Goal: Communication & Community: Answer question/provide support

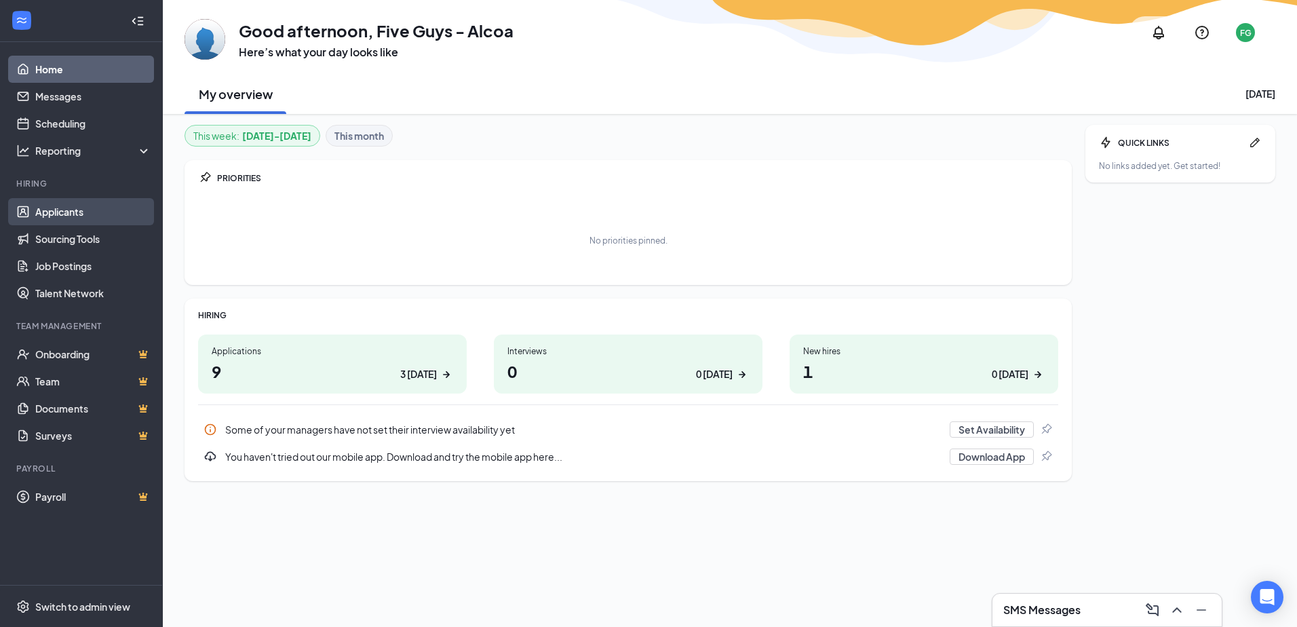
click at [96, 214] on link "Applicants" at bounding box center [93, 211] width 116 height 27
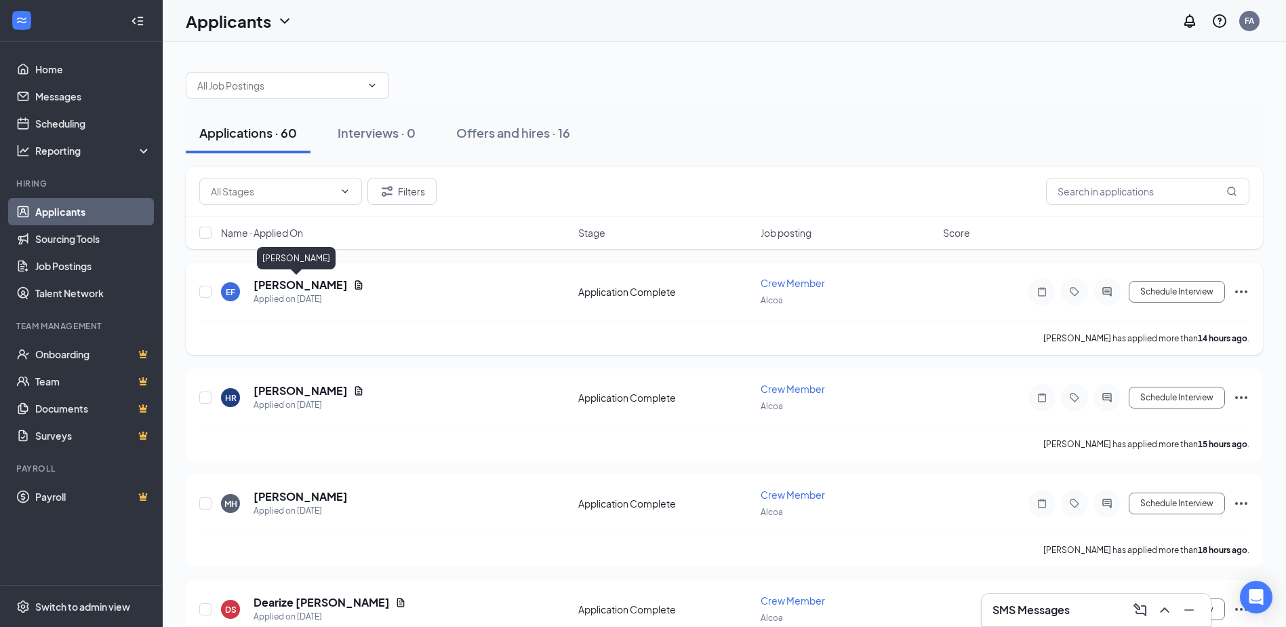
click at [285, 283] on h5 "[PERSON_NAME]" at bounding box center [301, 284] width 94 height 15
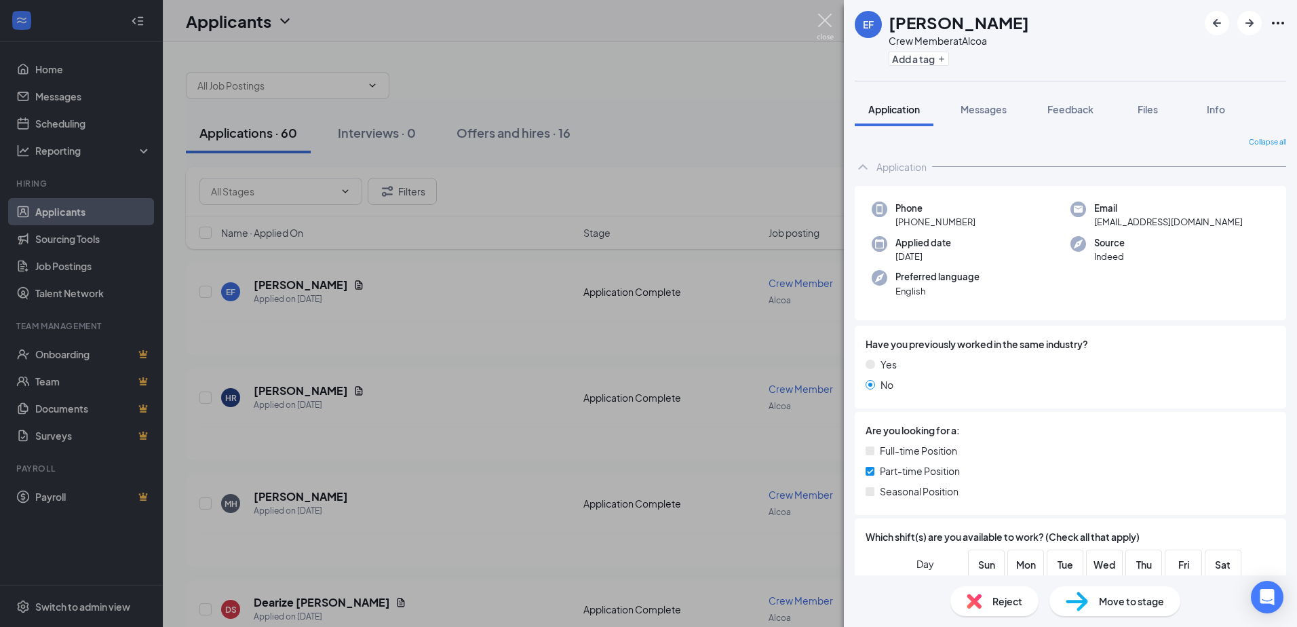
click at [826, 22] on img at bounding box center [824, 27] width 17 height 26
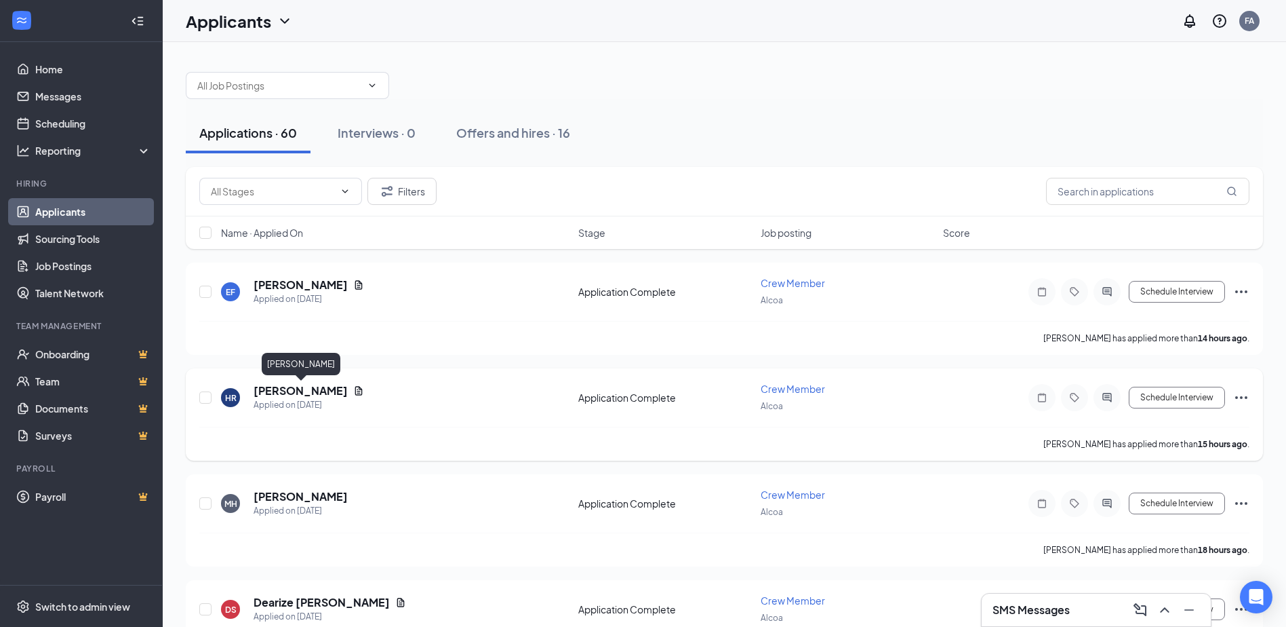
click at [348, 389] on h5 "[PERSON_NAME]" at bounding box center [301, 390] width 94 height 15
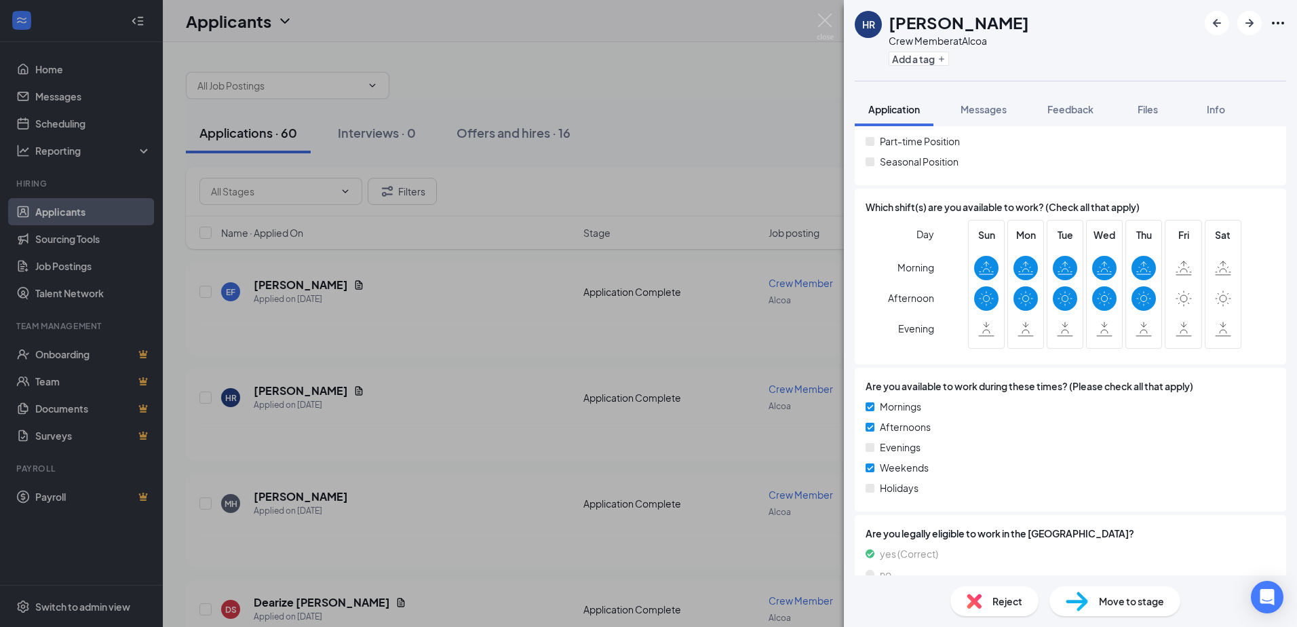
scroll to position [339, 0]
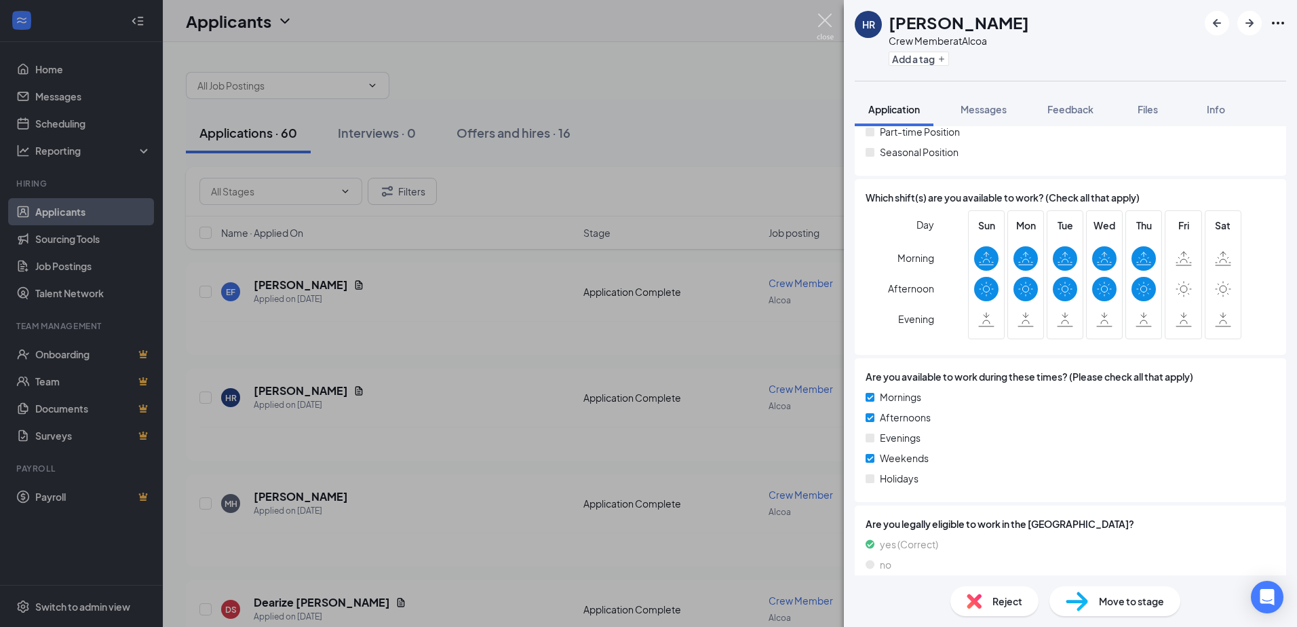
click at [822, 16] on img at bounding box center [824, 27] width 17 height 26
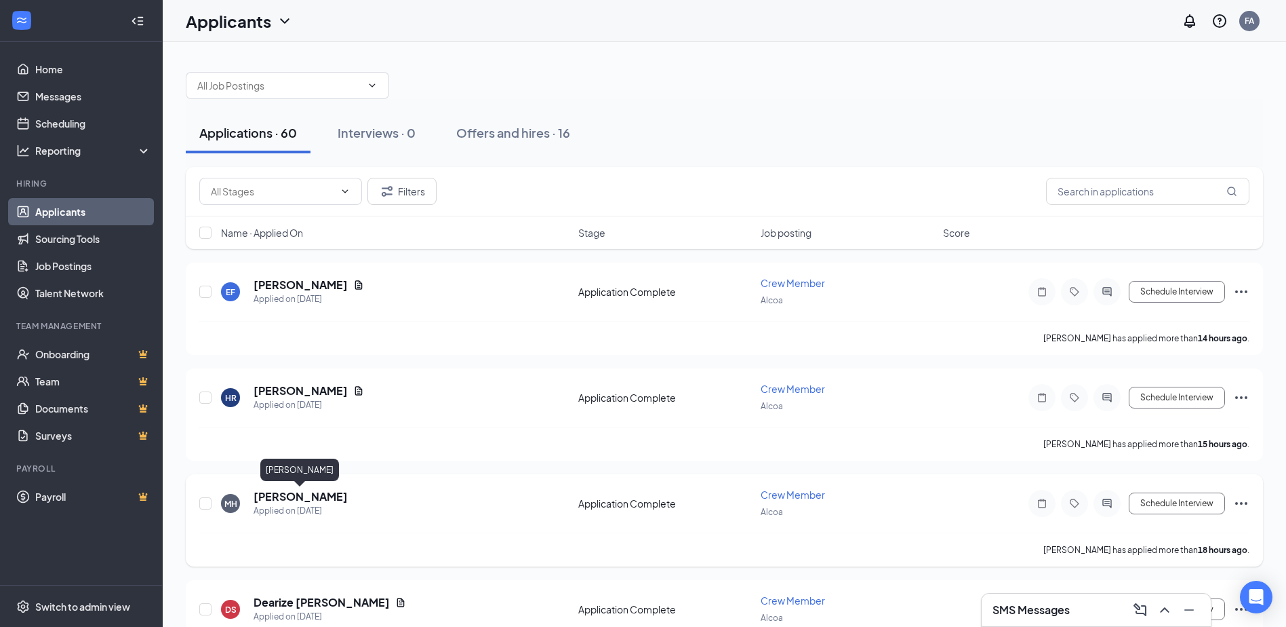
click at [299, 495] on h5 "[PERSON_NAME]" at bounding box center [301, 496] width 94 height 15
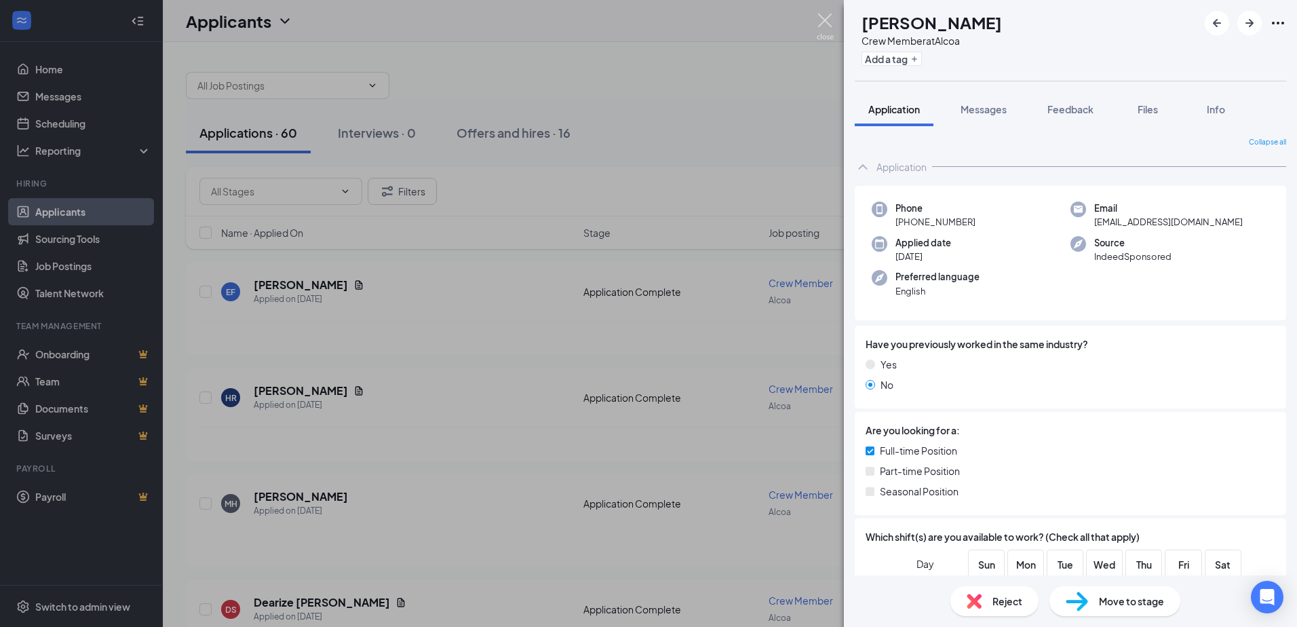
click at [827, 24] on img at bounding box center [824, 27] width 17 height 26
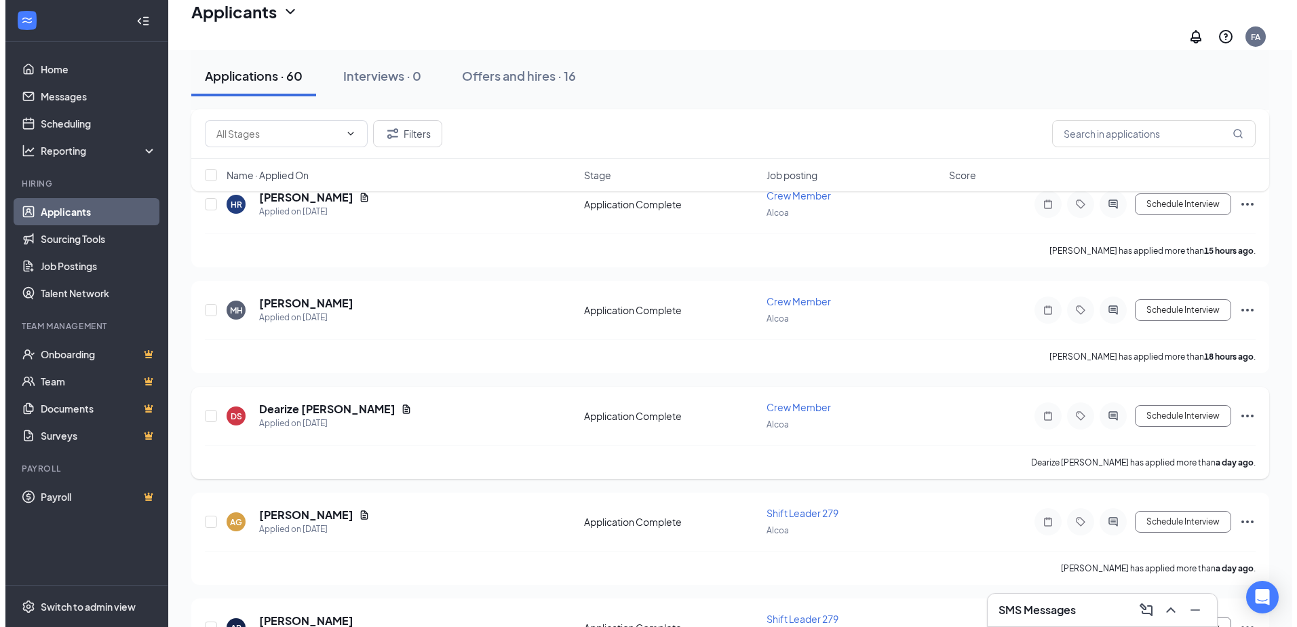
scroll to position [203, 0]
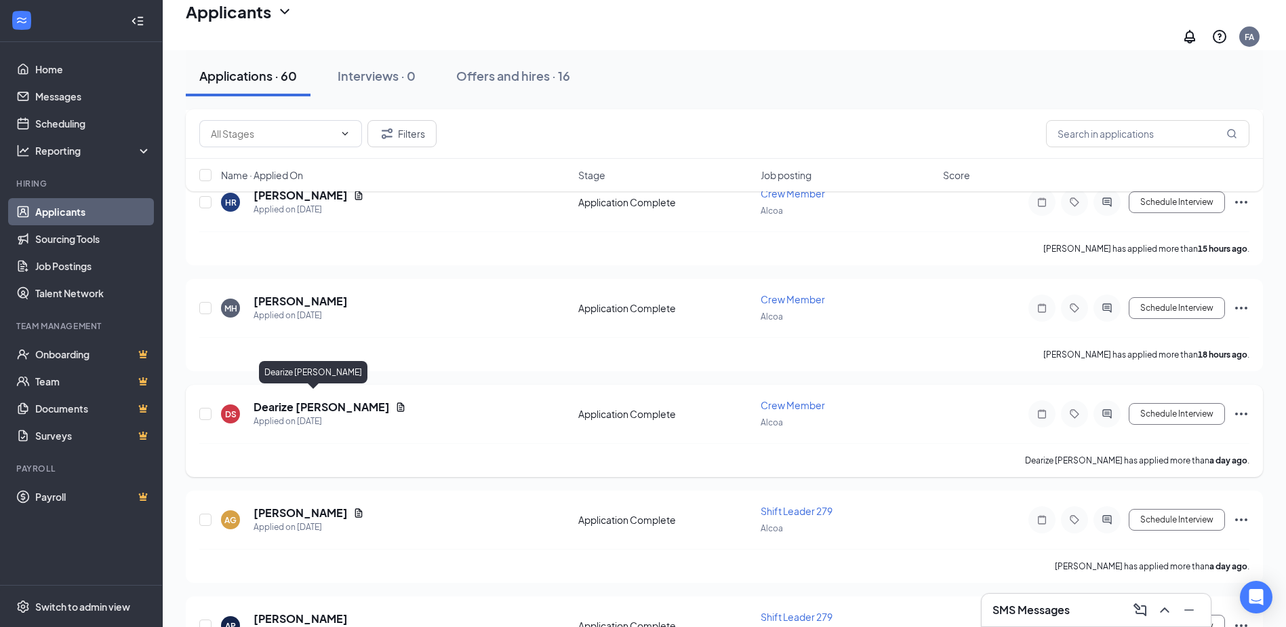
click at [308, 404] on h5 "Dearize [PERSON_NAME]" at bounding box center [322, 406] width 136 height 15
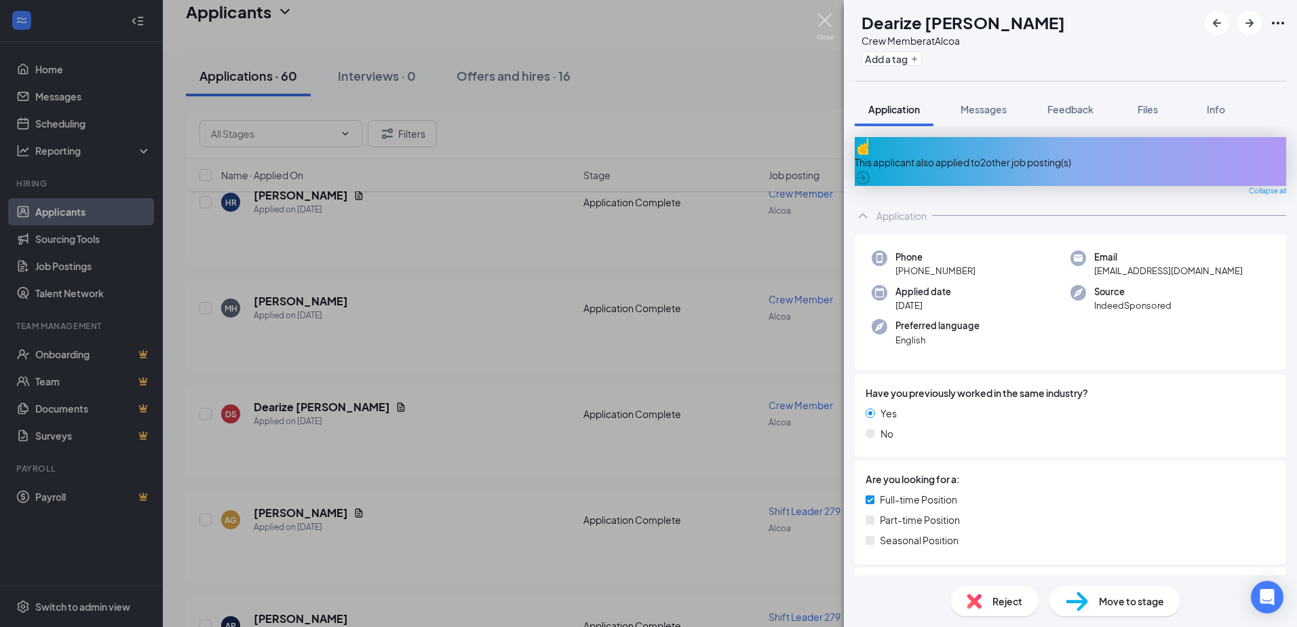
click at [821, 22] on img at bounding box center [824, 27] width 17 height 26
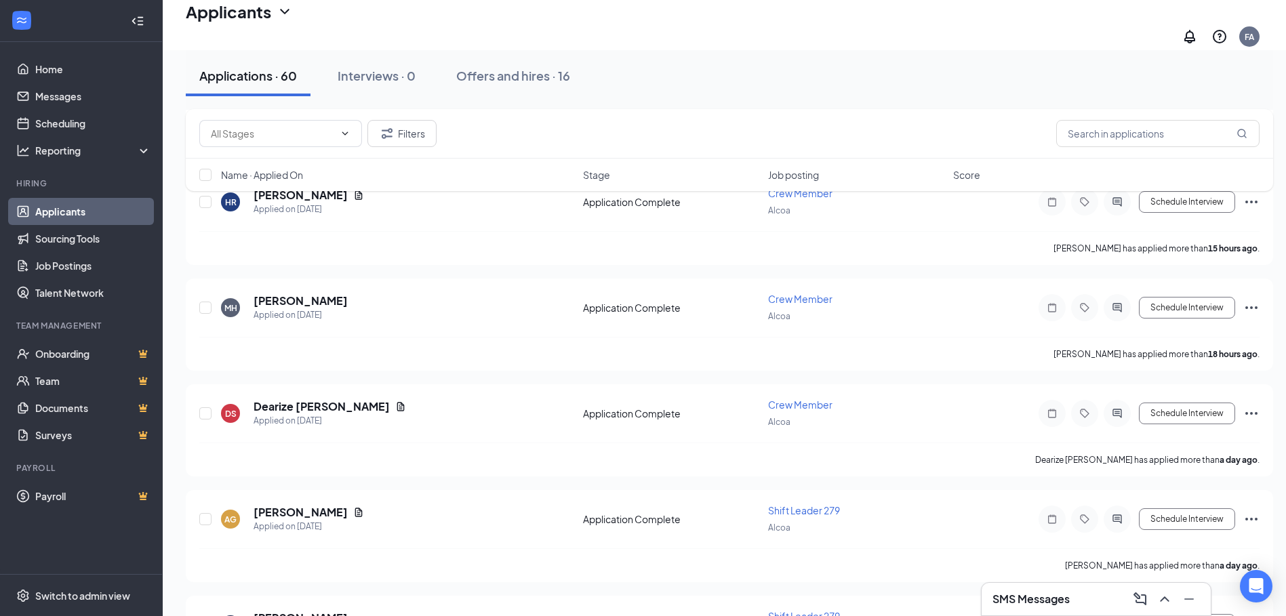
click at [1093, 591] on div "SMS Messages" at bounding box center [1097, 600] width 208 height 22
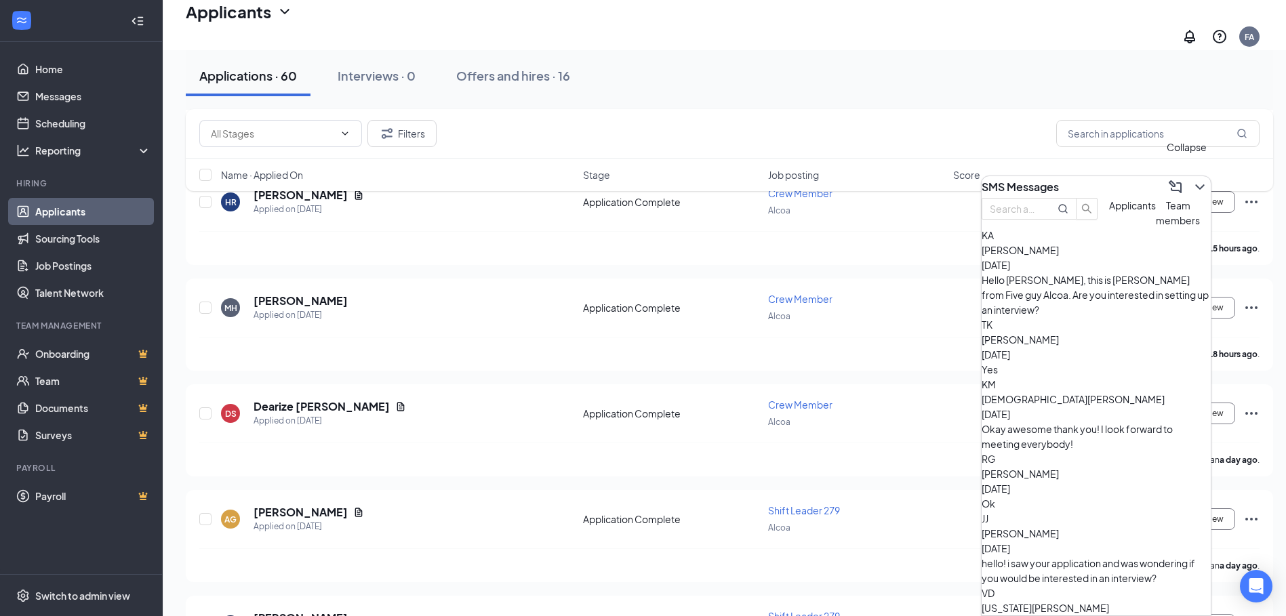
click at [1196, 184] on icon "ChevronDown" at bounding box center [1200, 186] width 9 height 5
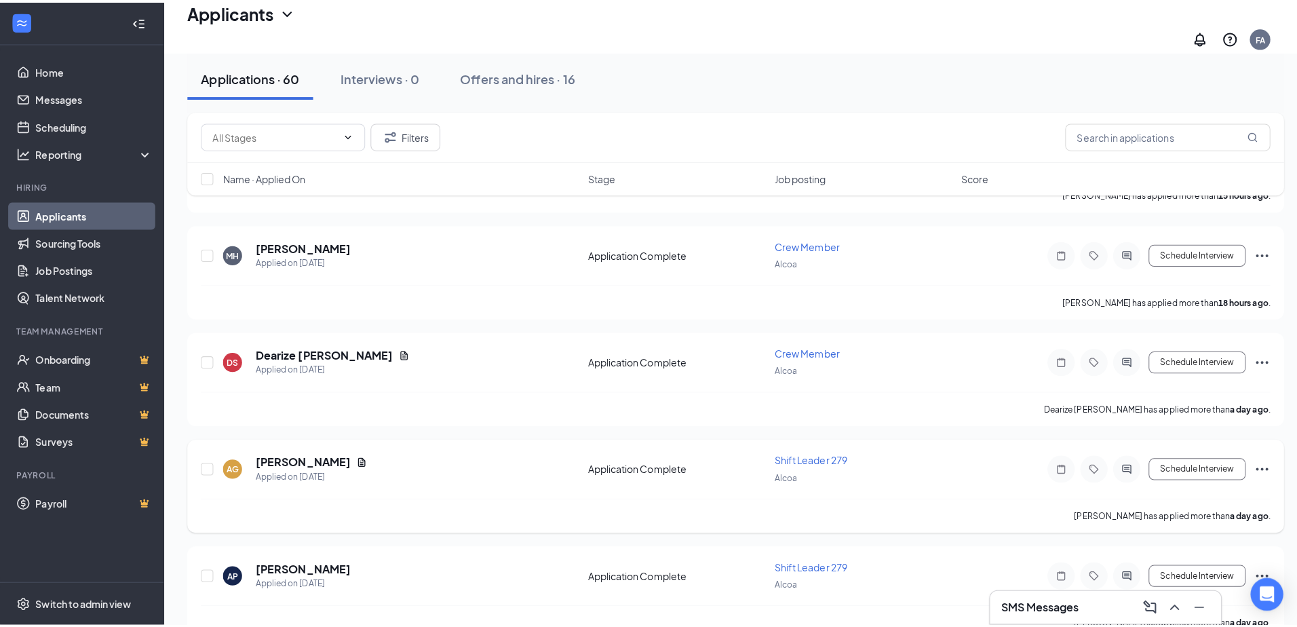
scroll to position [475, 0]
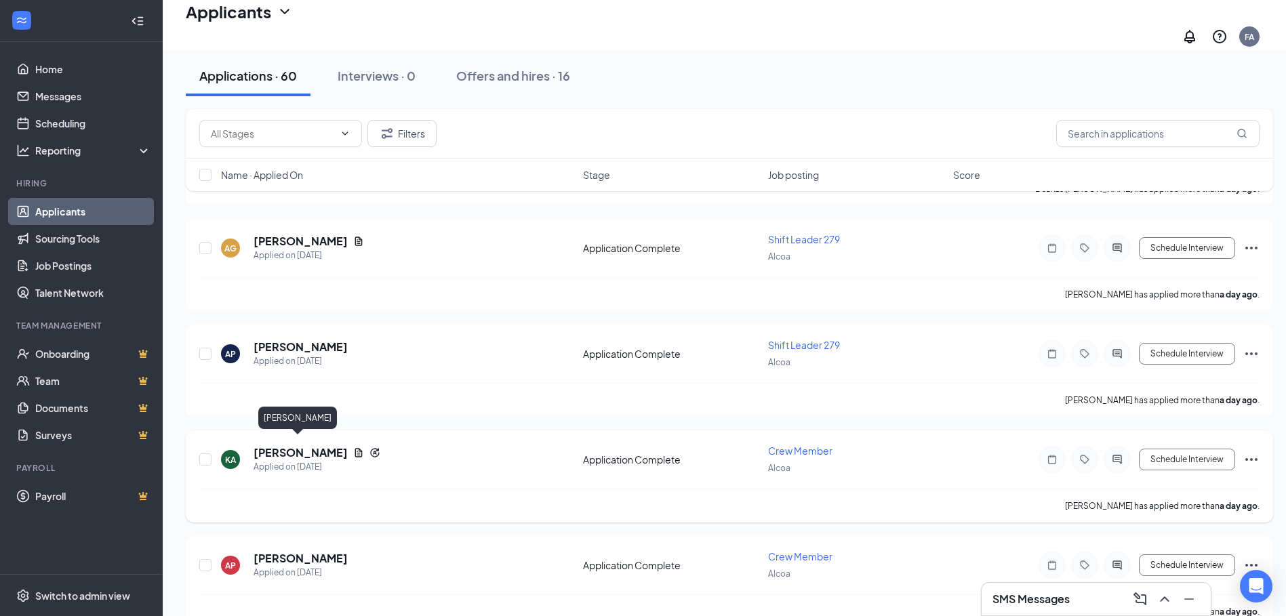
click at [300, 446] on h5 "[PERSON_NAME]" at bounding box center [301, 453] width 94 height 15
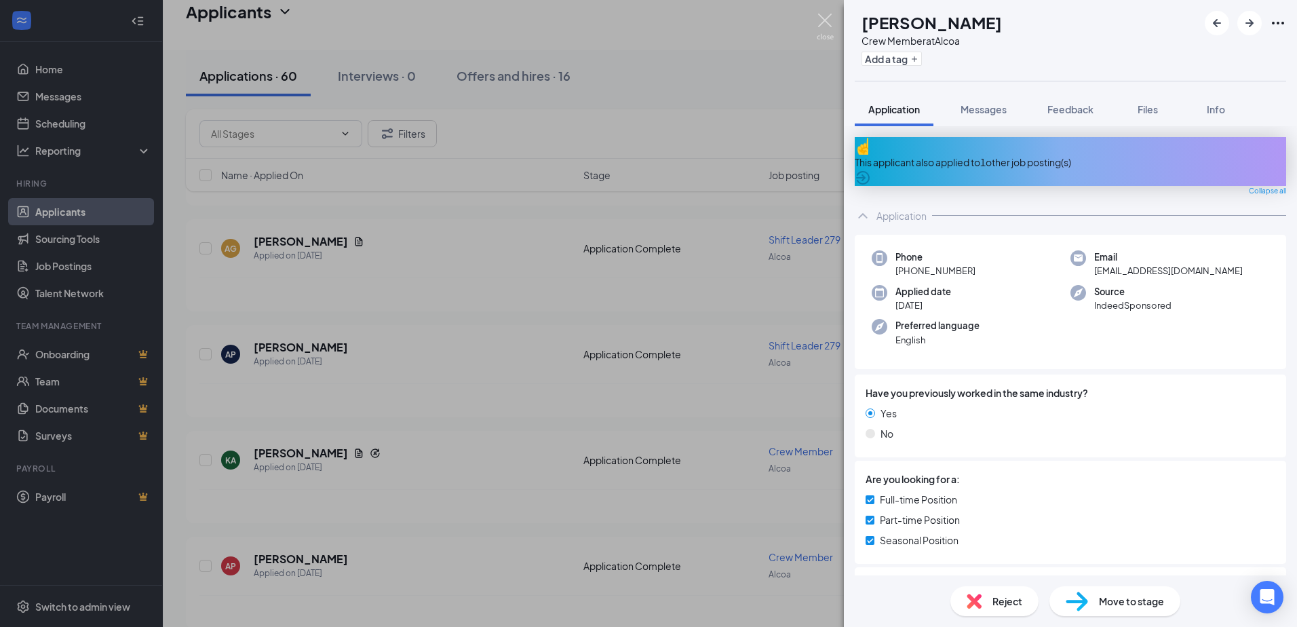
click at [826, 20] on img at bounding box center [824, 27] width 17 height 26
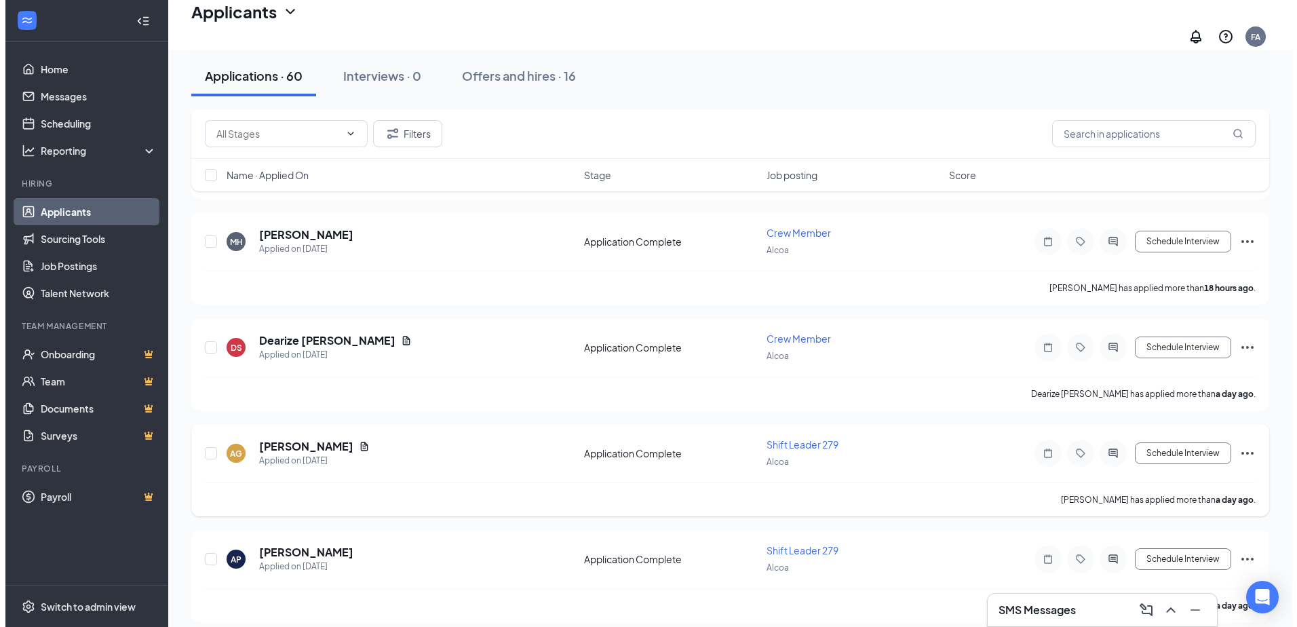
scroll to position [271, 0]
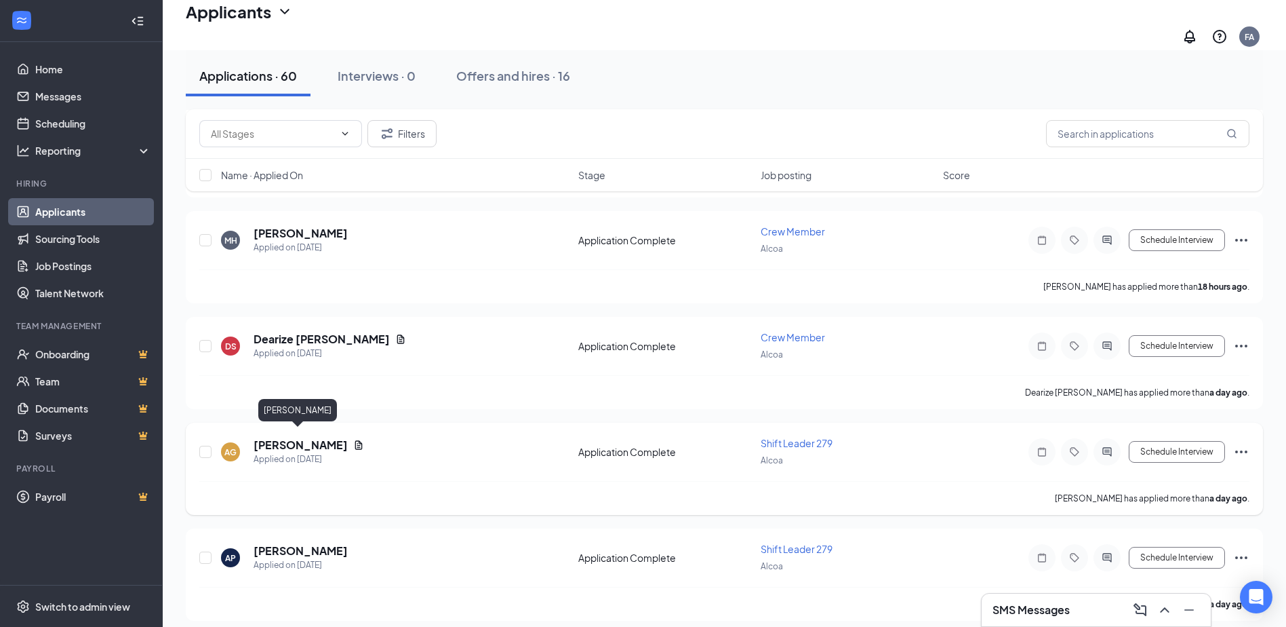
click at [311, 437] on h5 "[PERSON_NAME]" at bounding box center [301, 444] width 94 height 15
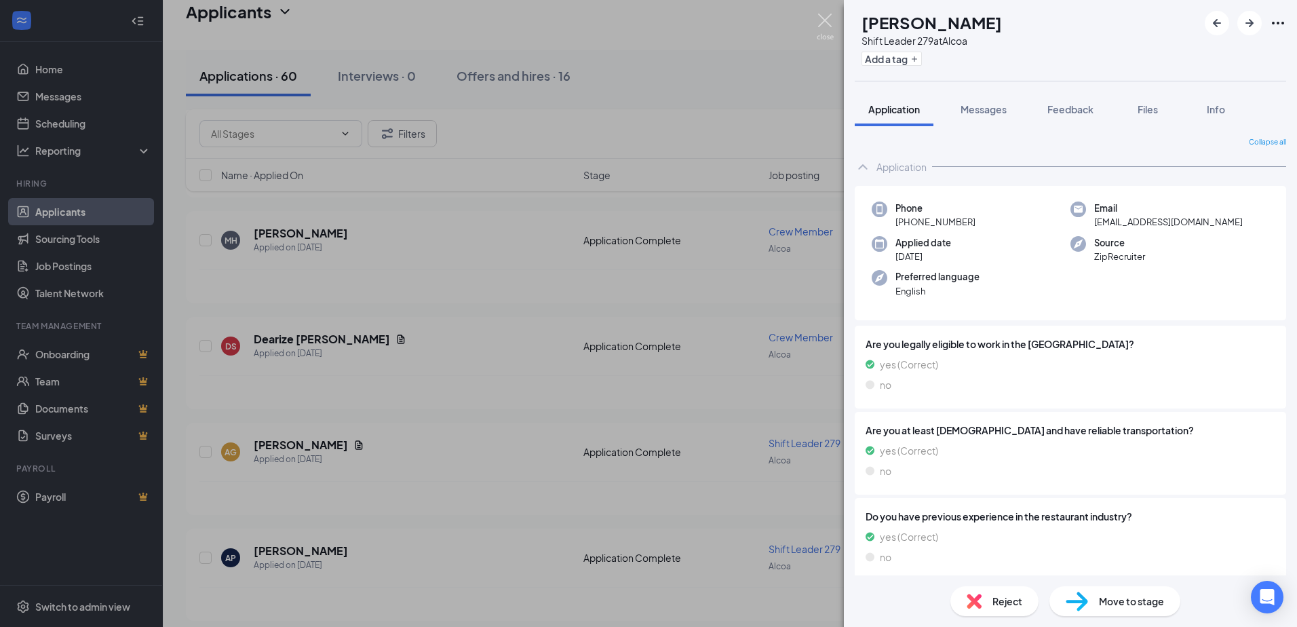
click at [823, 22] on img at bounding box center [824, 27] width 17 height 26
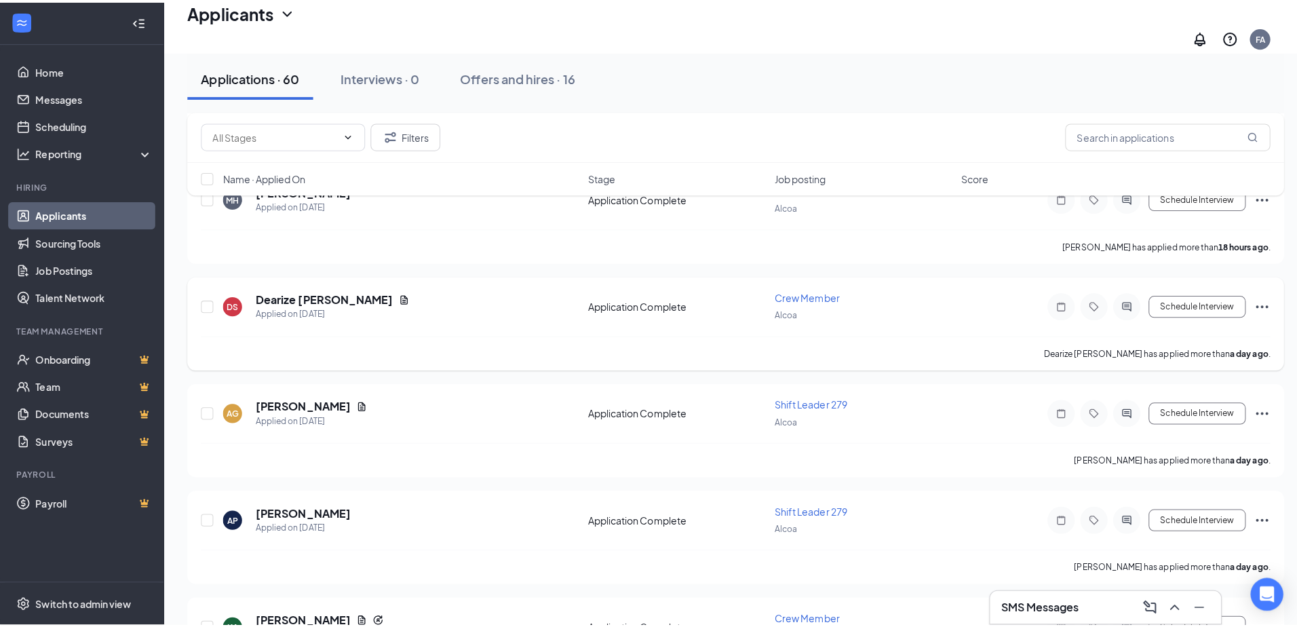
scroll to position [339, 0]
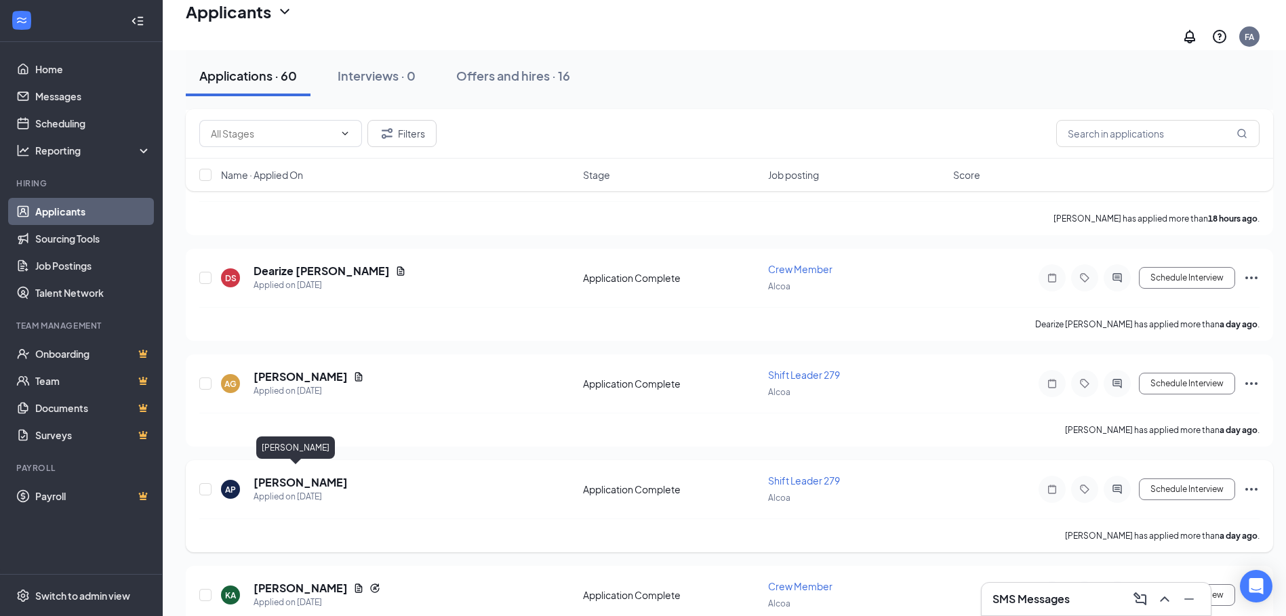
click at [304, 477] on h5 "[PERSON_NAME]" at bounding box center [301, 482] width 94 height 15
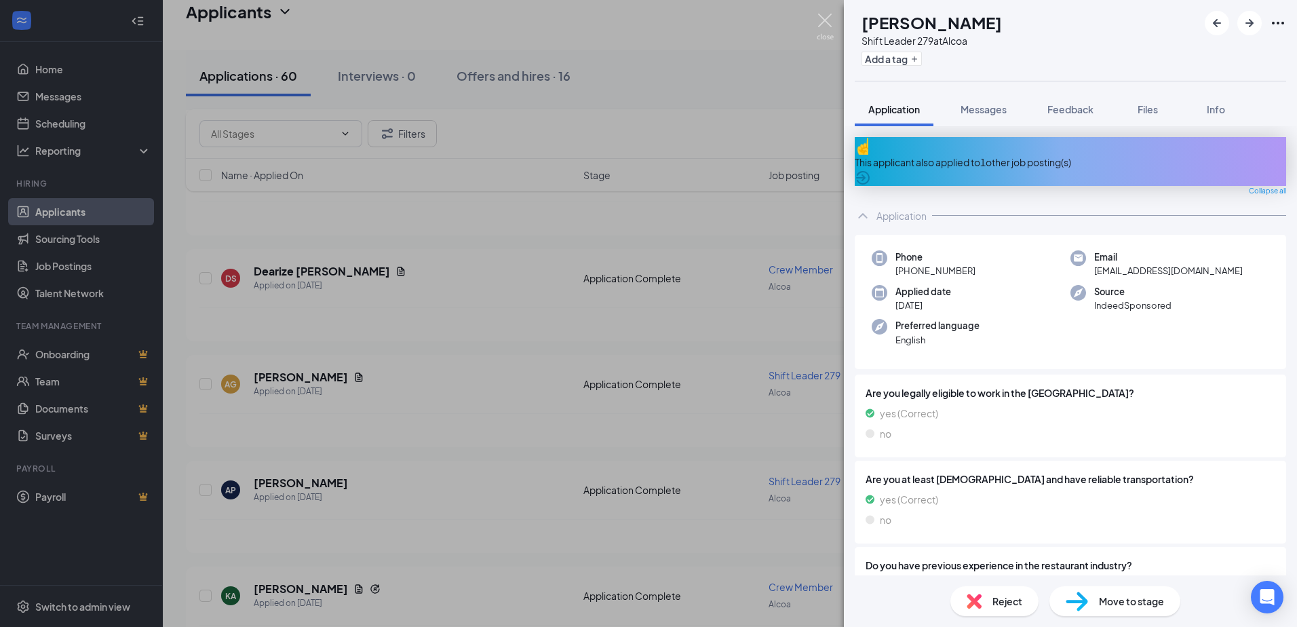
click at [824, 17] on img at bounding box center [824, 27] width 17 height 26
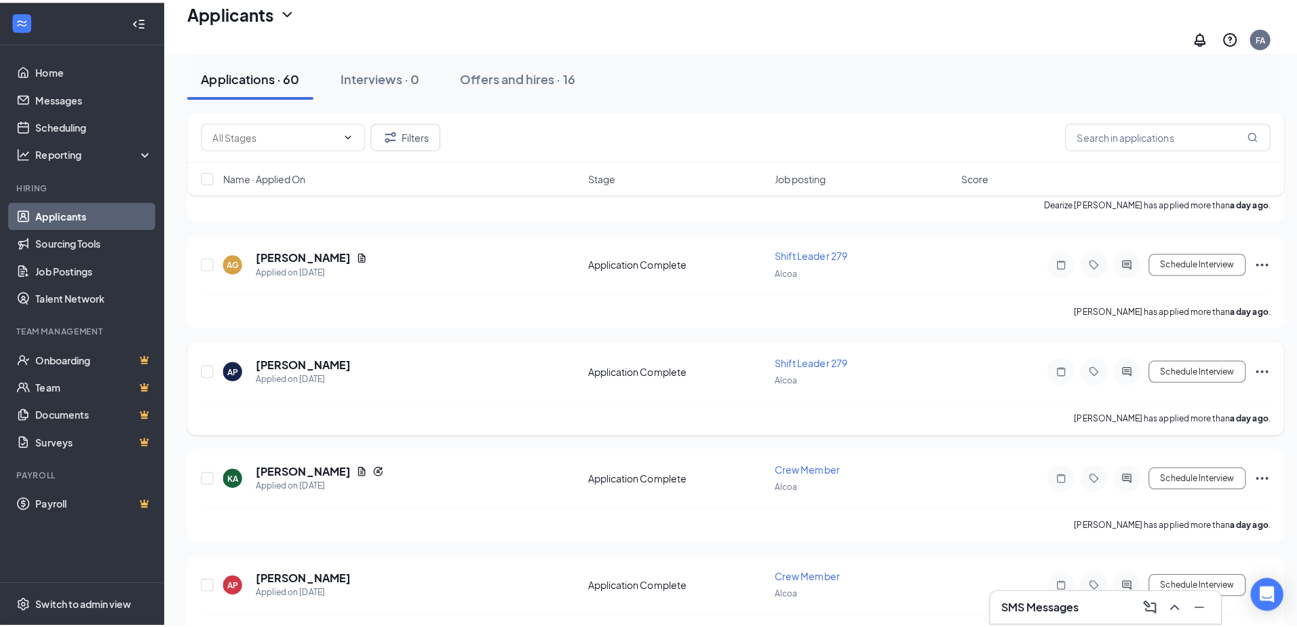
scroll to position [475, 0]
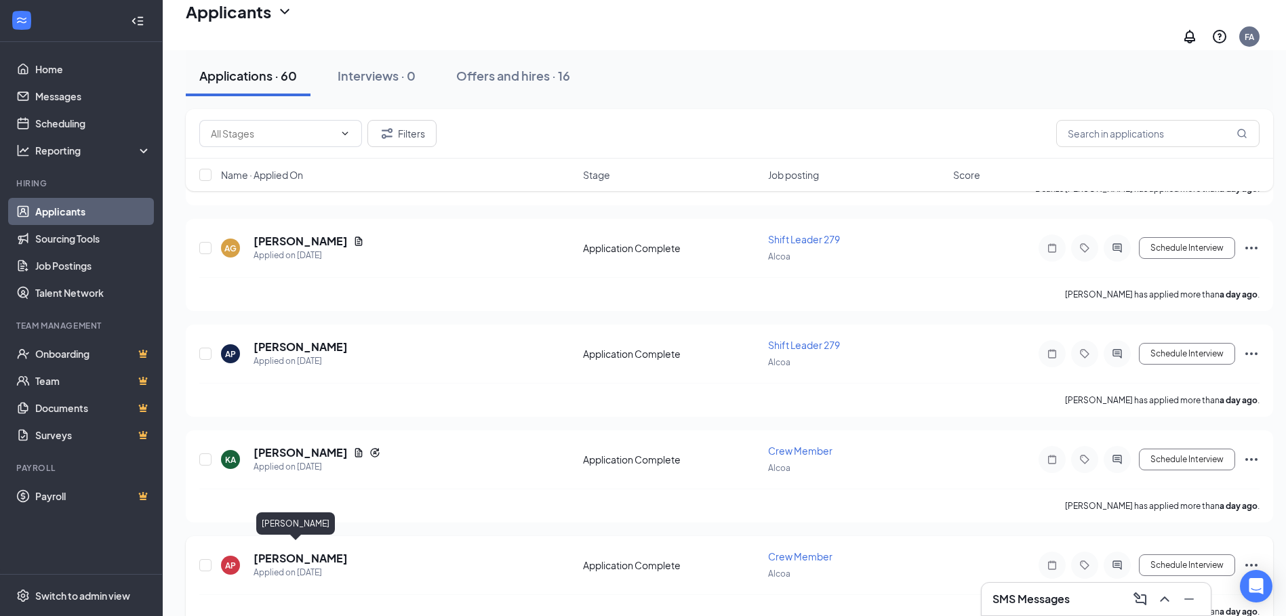
click at [288, 554] on h5 "[PERSON_NAME]" at bounding box center [301, 558] width 94 height 15
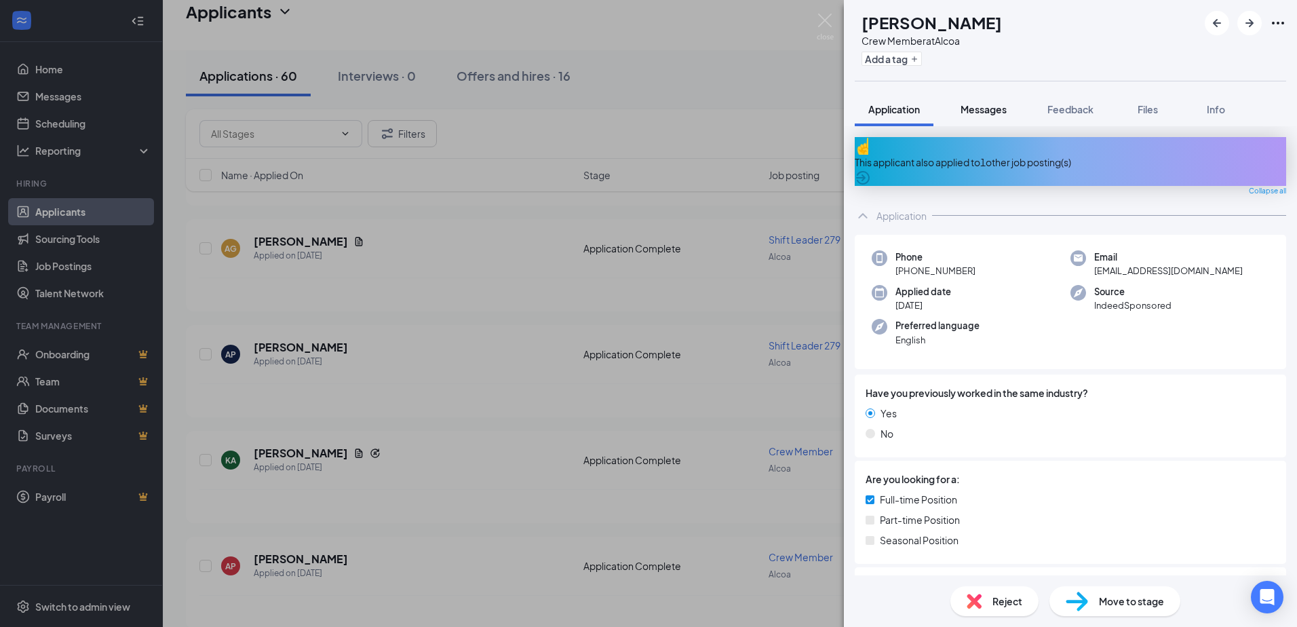
click at [968, 106] on span "Messages" at bounding box center [983, 109] width 46 height 12
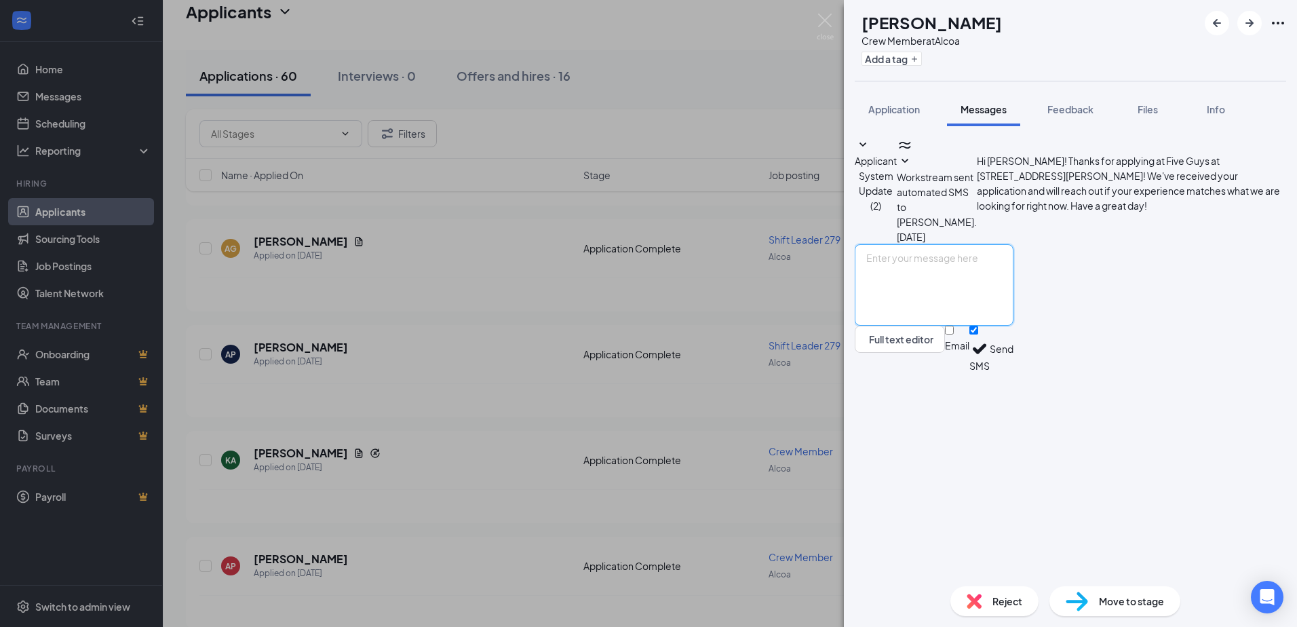
click at [995, 326] on textarea at bounding box center [933, 284] width 159 height 81
type textarea "h"
type textarea "Hello [PERSON_NAME]. This is [PERSON_NAME] from Aloca Five Guys. i was wonderin…"
click at [1013, 372] on button "Send" at bounding box center [1001, 349] width 24 height 47
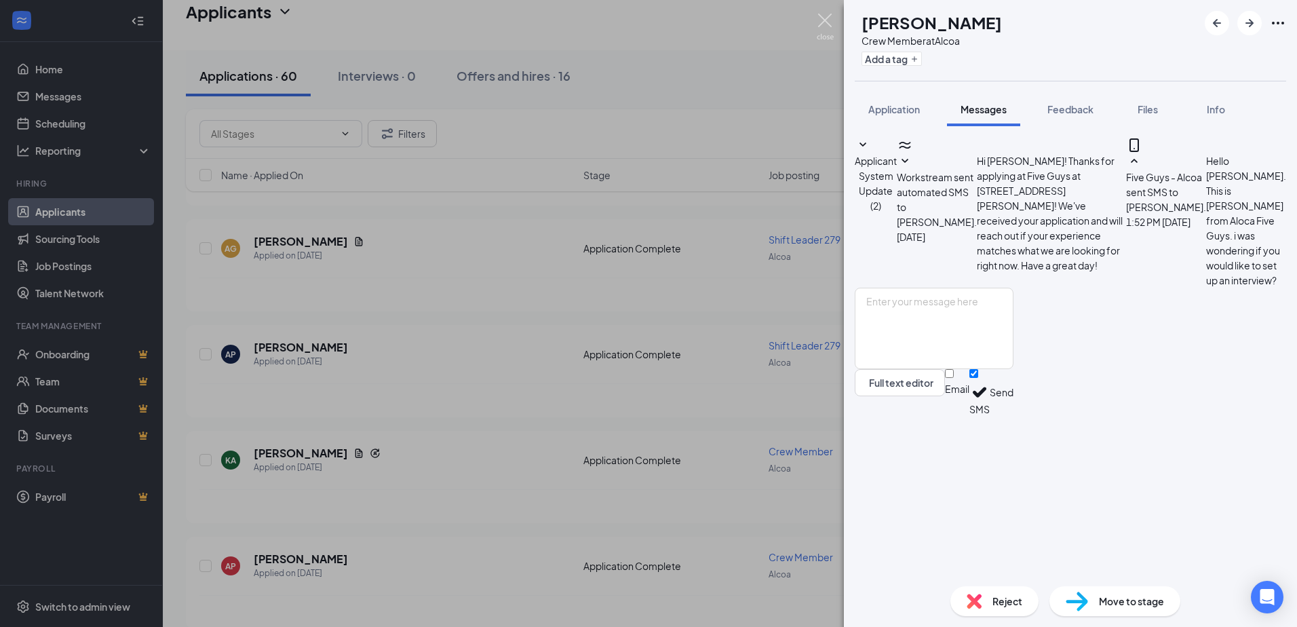
click at [822, 16] on img at bounding box center [824, 27] width 17 height 26
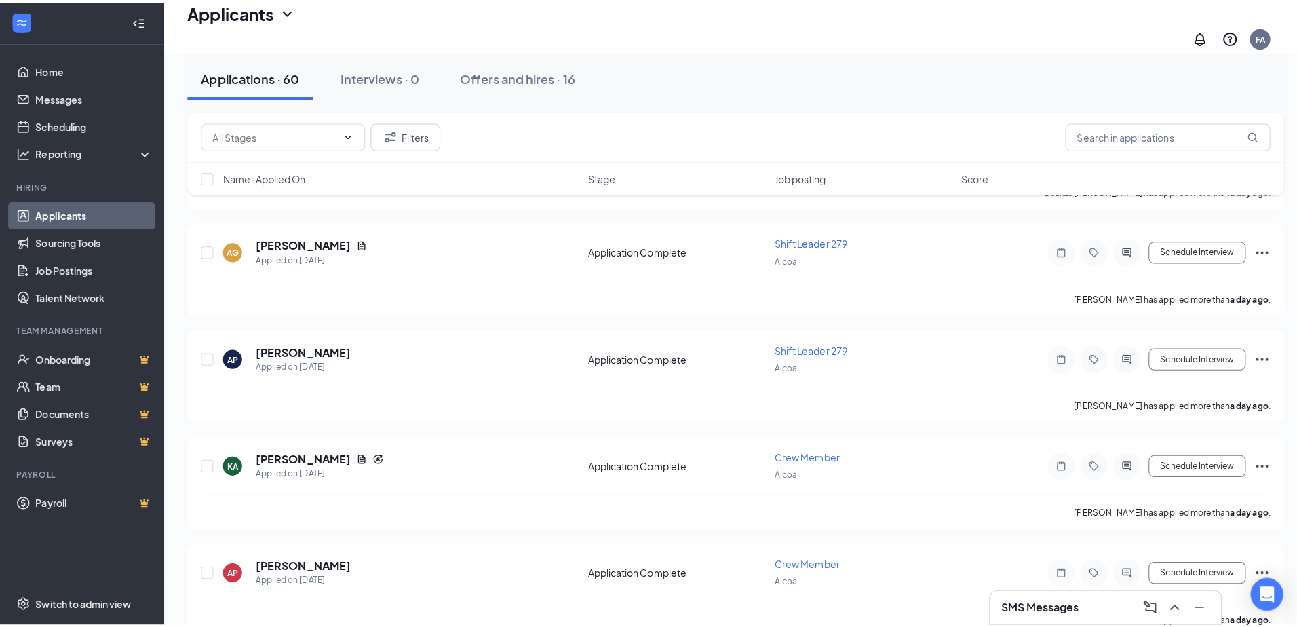
scroll to position [678, 0]
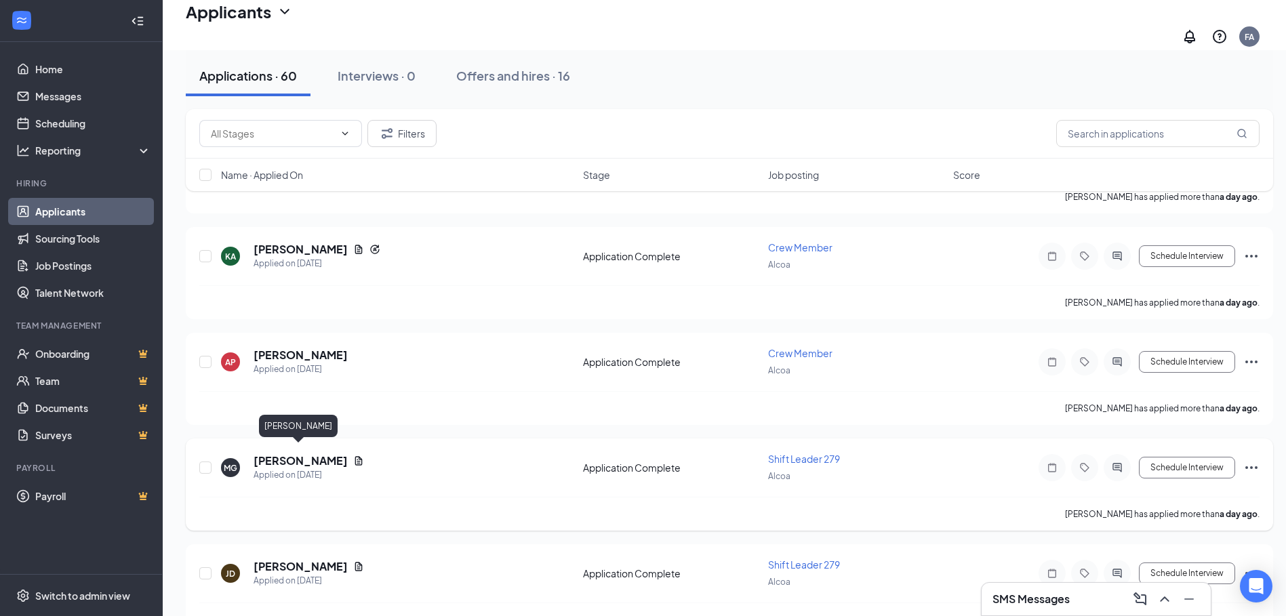
click at [314, 454] on h5 "[PERSON_NAME]" at bounding box center [301, 461] width 94 height 15
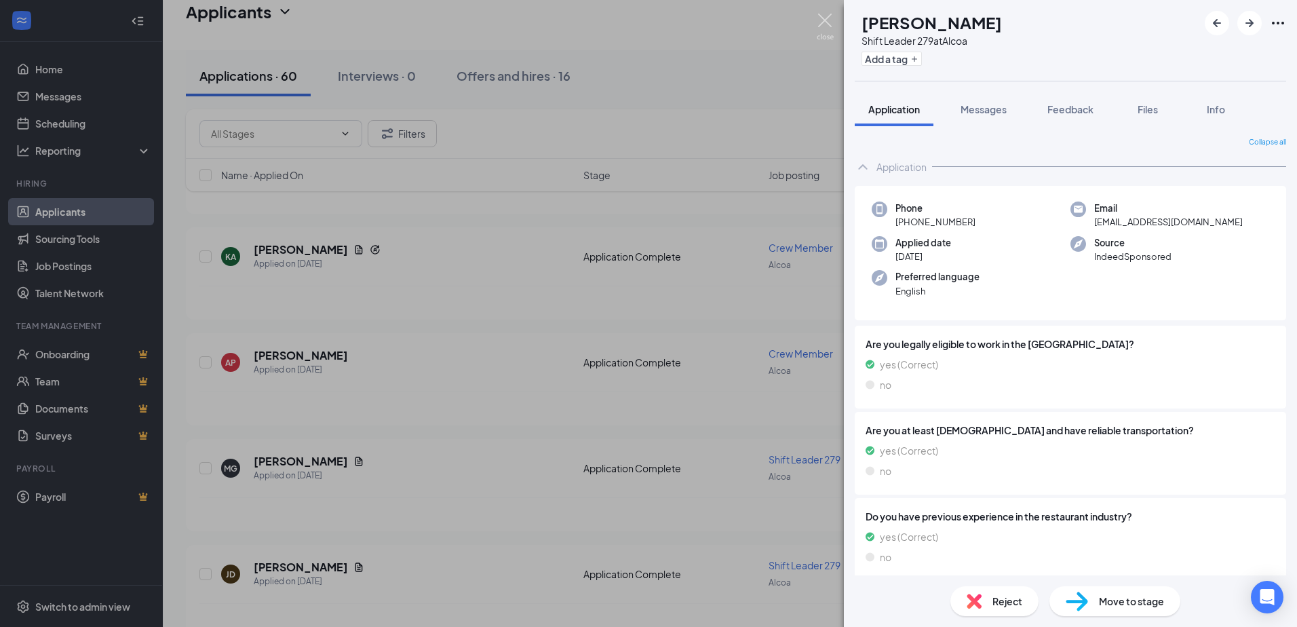
click at [829, 20] on img at bounding box center [824, 27] width 17 height 26
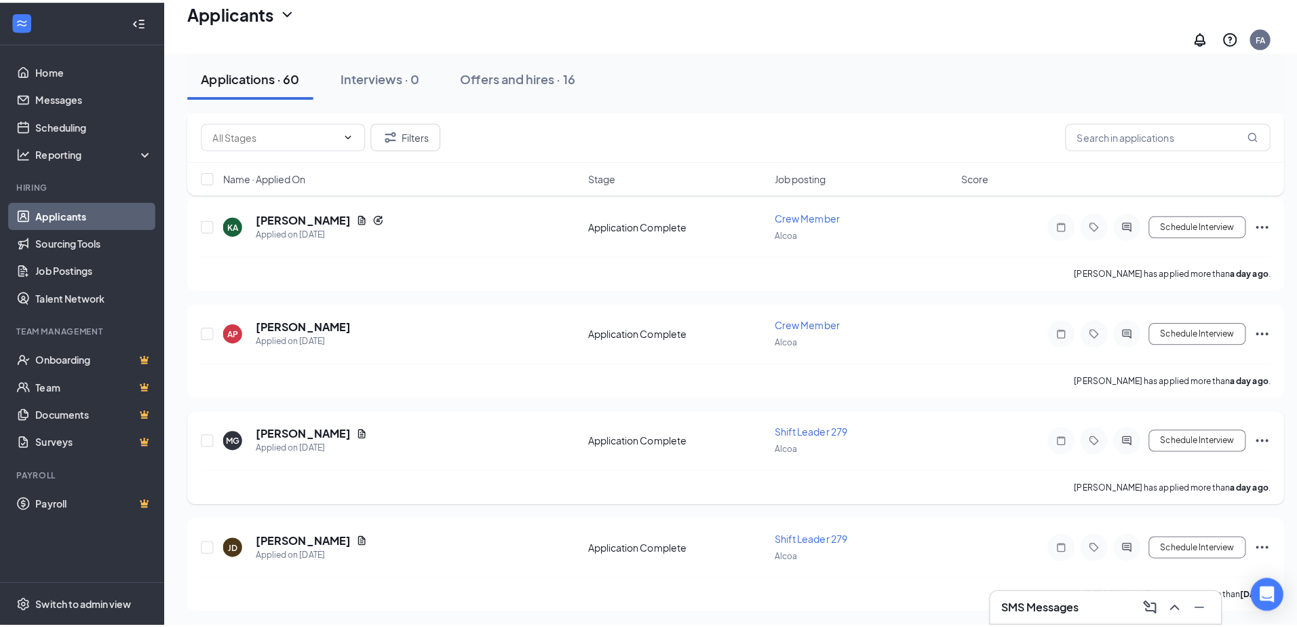
scroll to position [814, 0]
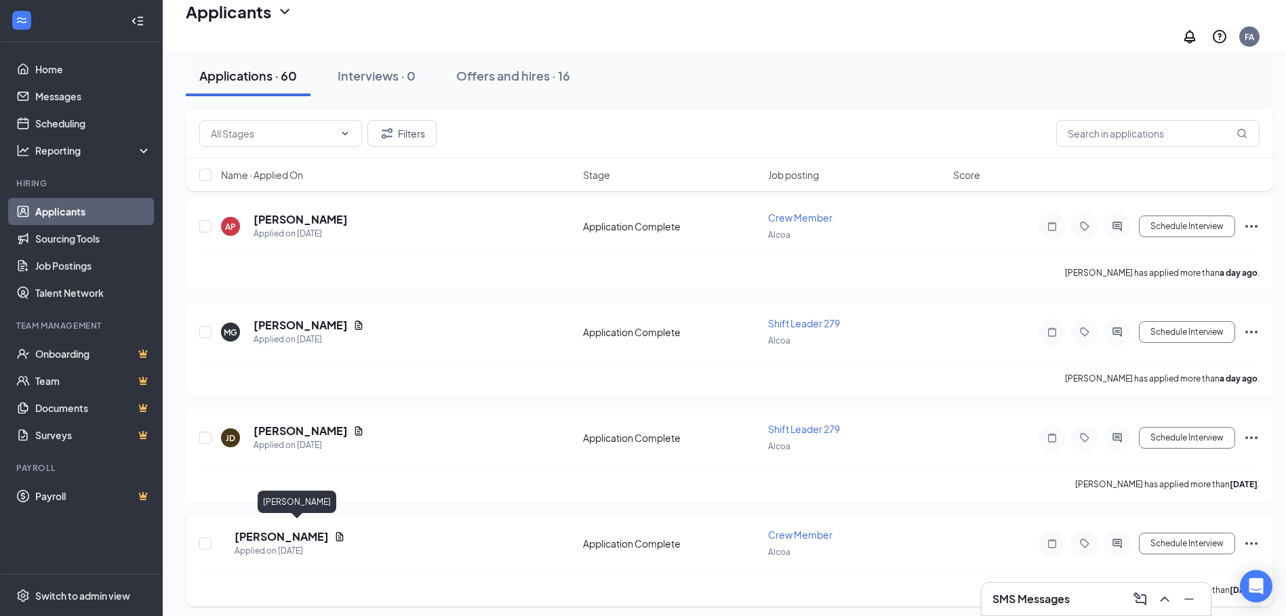
click at [287, 532] on h5 "[PERSON_NAME]" at bounding box center [282, 537] width 94 height 15
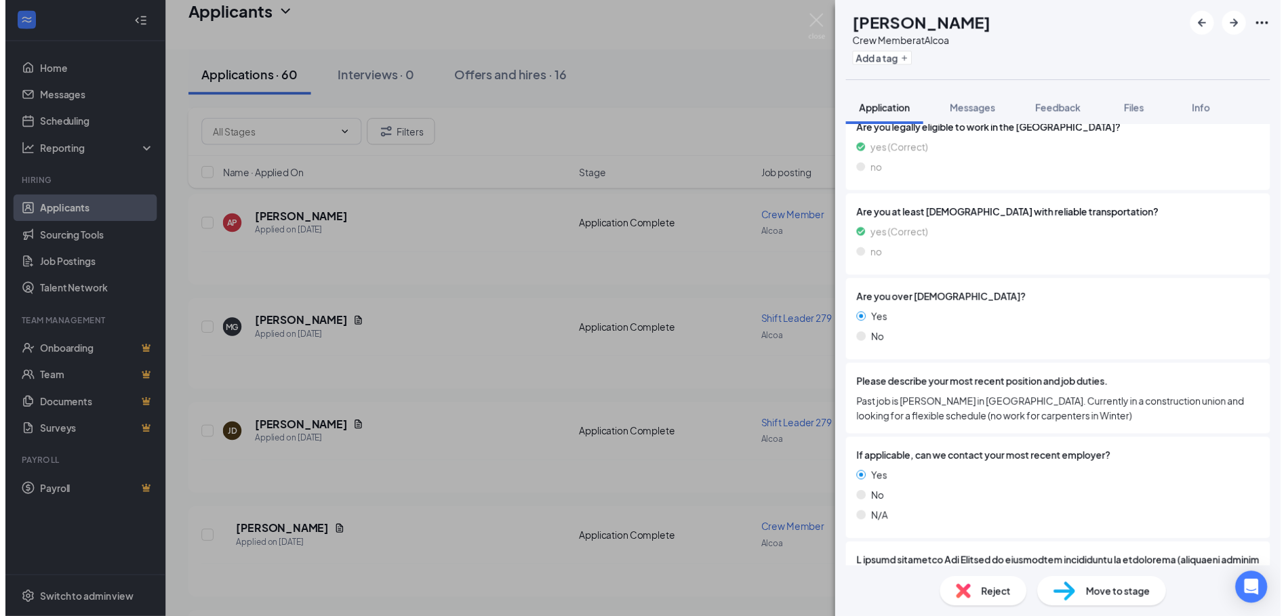
scroll to position [746, 0]
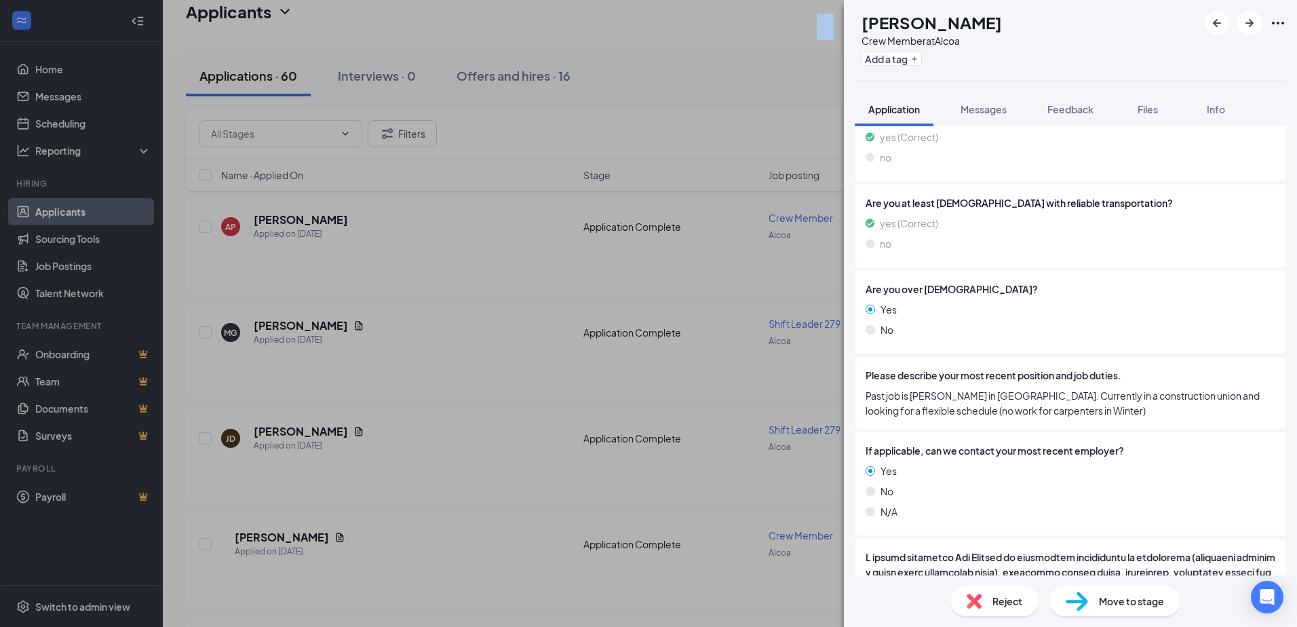
drag, startPoint x: 824, startPoint y: 5, endPoint x: 824, endPoint y: 20, distance: 14.9
click at [824, 20] on div "BD [PERSON_NAME] Crew Member at Alcoa Add a tag Application Messages Feedback F…" at bounding box center [648, 313] width 1297 height 627
click at [824, 20] on img at bounding box center [824, 27] width 17 height 26
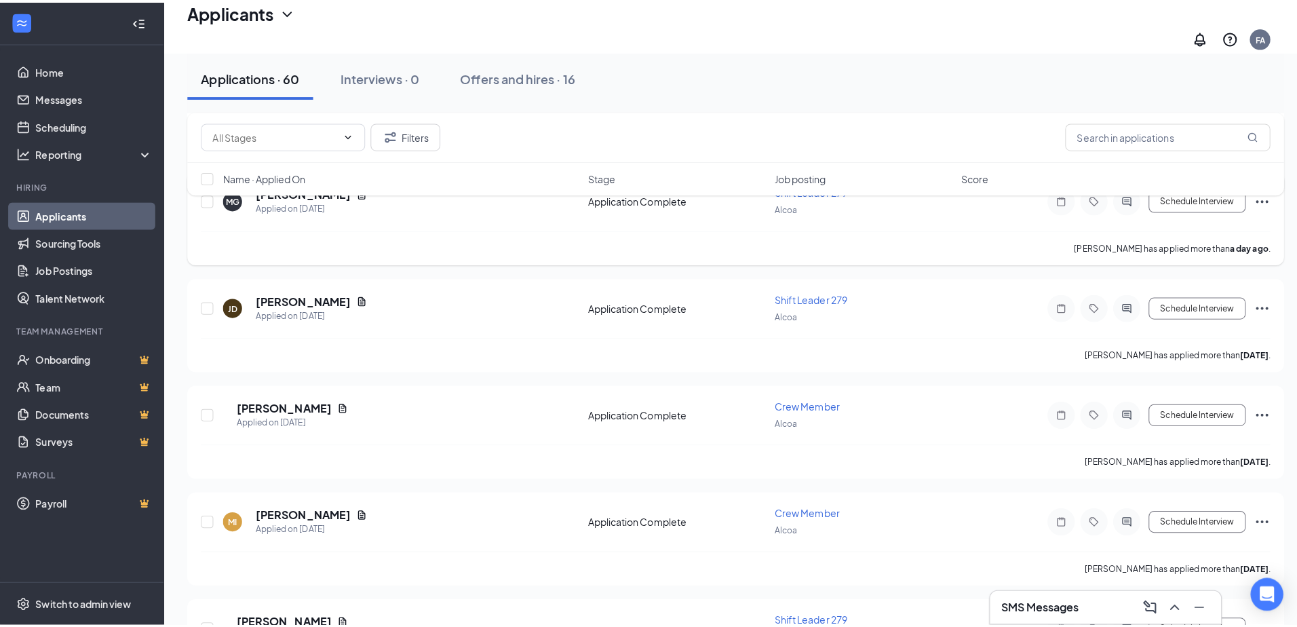
scroll to position [949, 0]
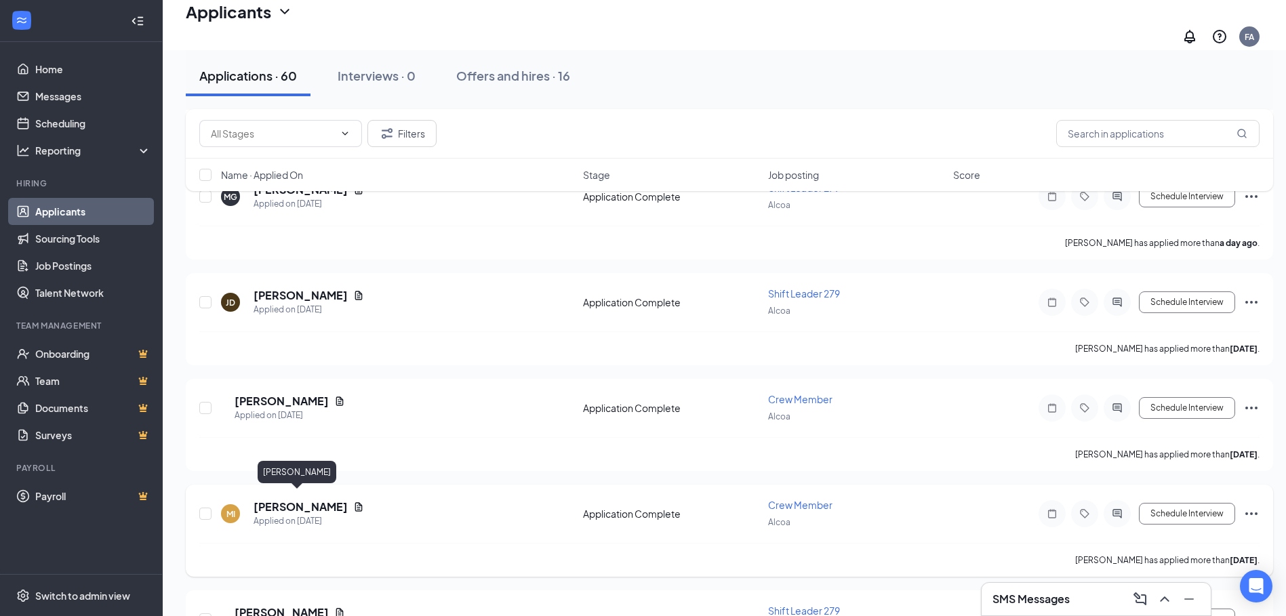
click at [298, 500] on h5 "[PERSON_NAME]" at bounding box center [301, 507] width 94 height 15
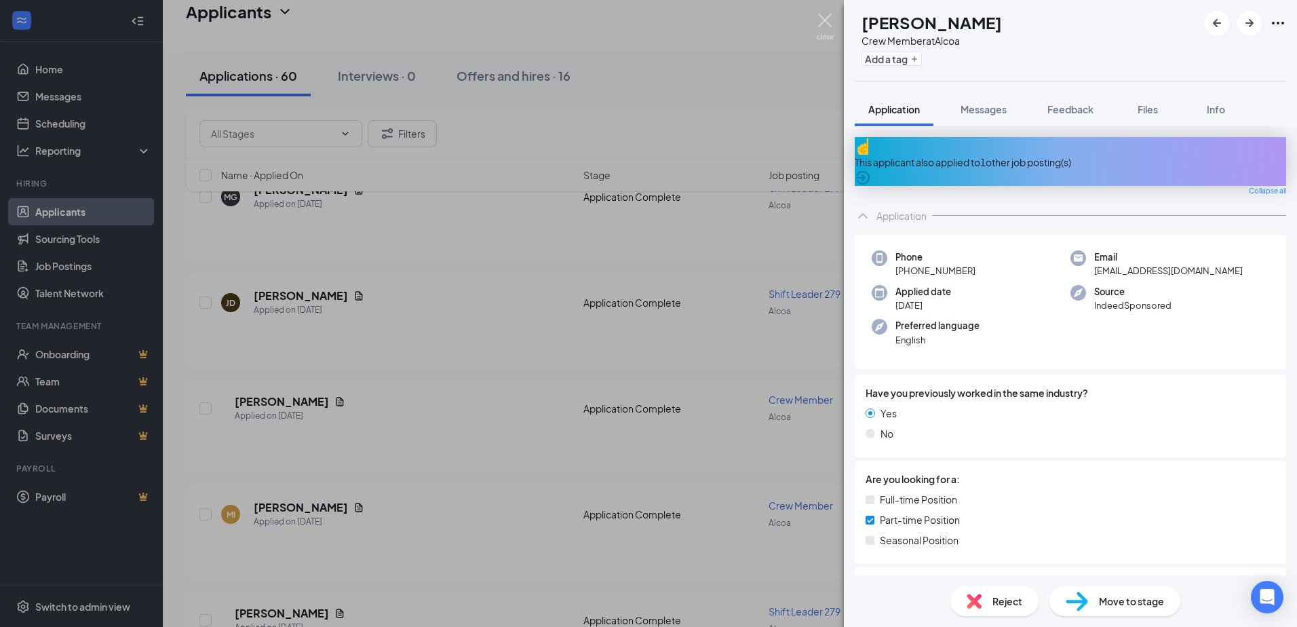
click at [826, 18] on img at bounding box center [824, 27] width 17 height 26
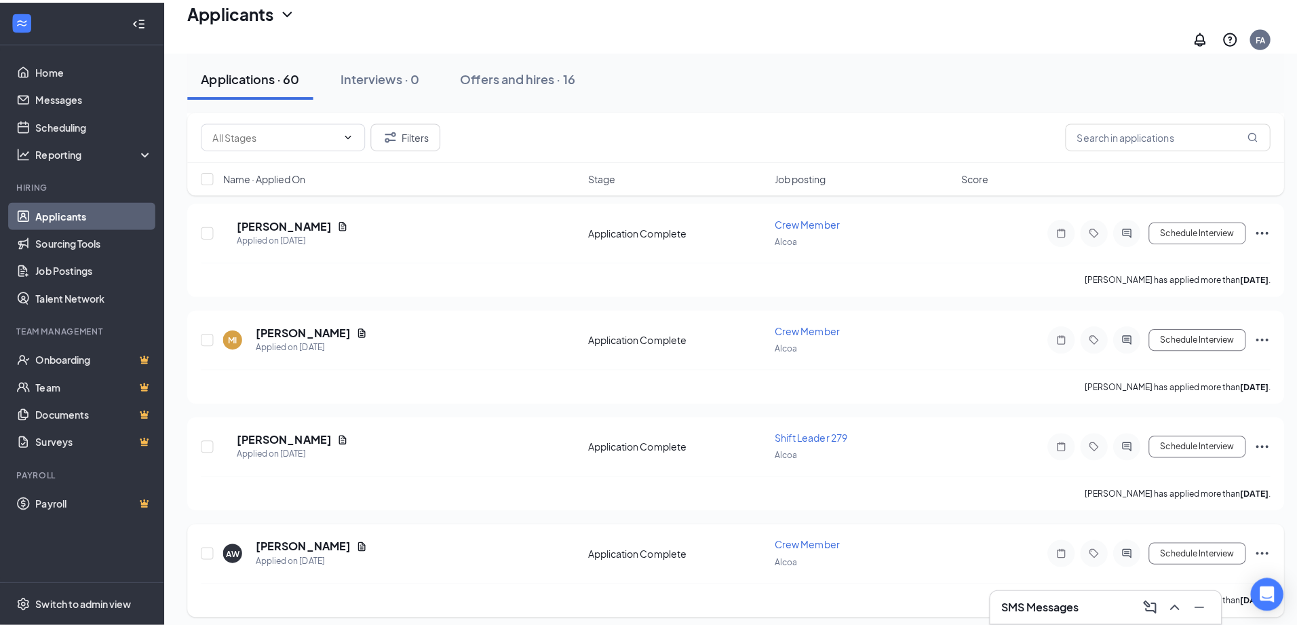
scroll to position [1221, 0]
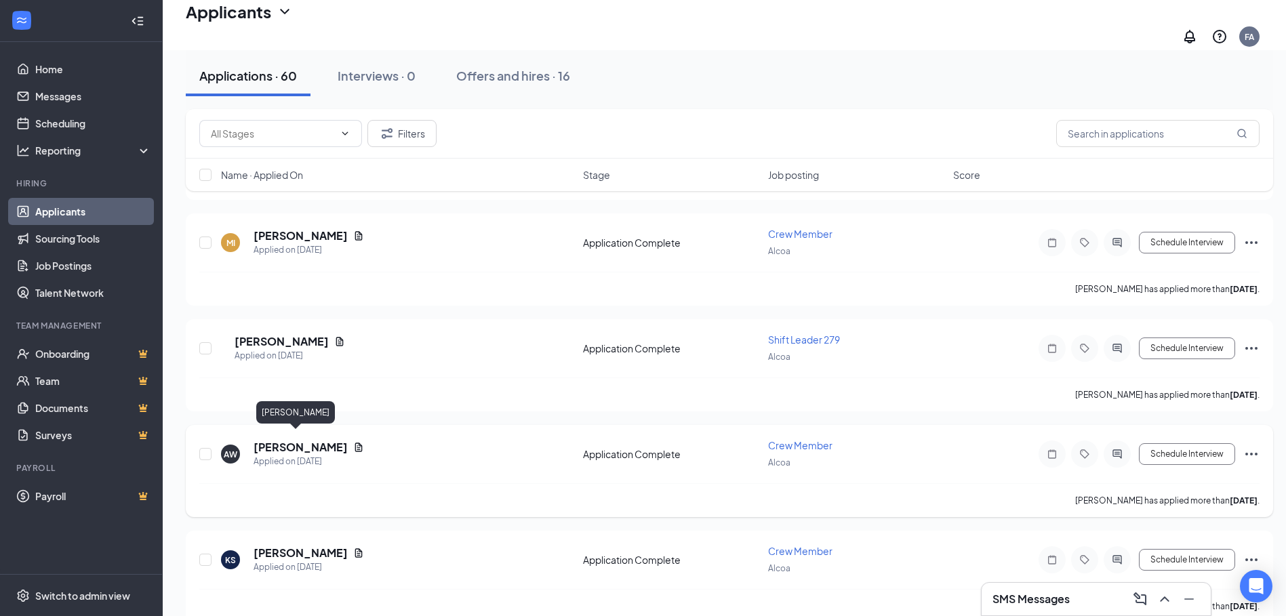
click at [296, 440] on h5 "[PERSON_NAME]" at bounding box center [301, 447] width 94 height 15
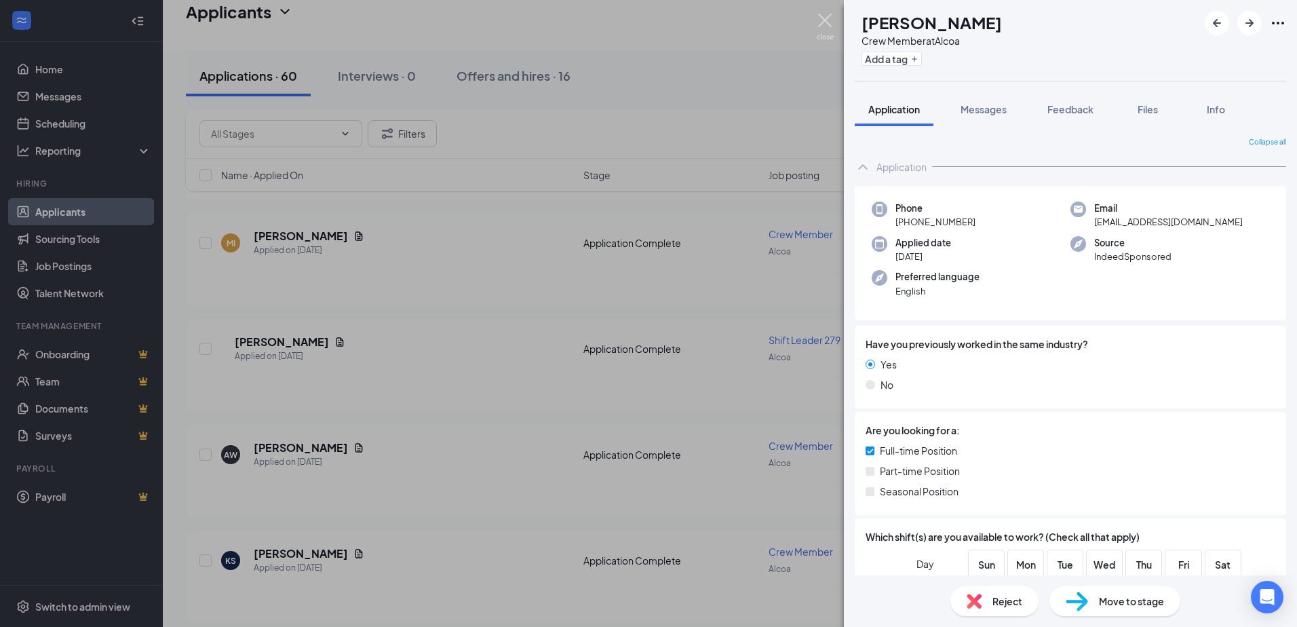
click at [820, 20] on img at bounding box center [824, 27] width 17 height 26
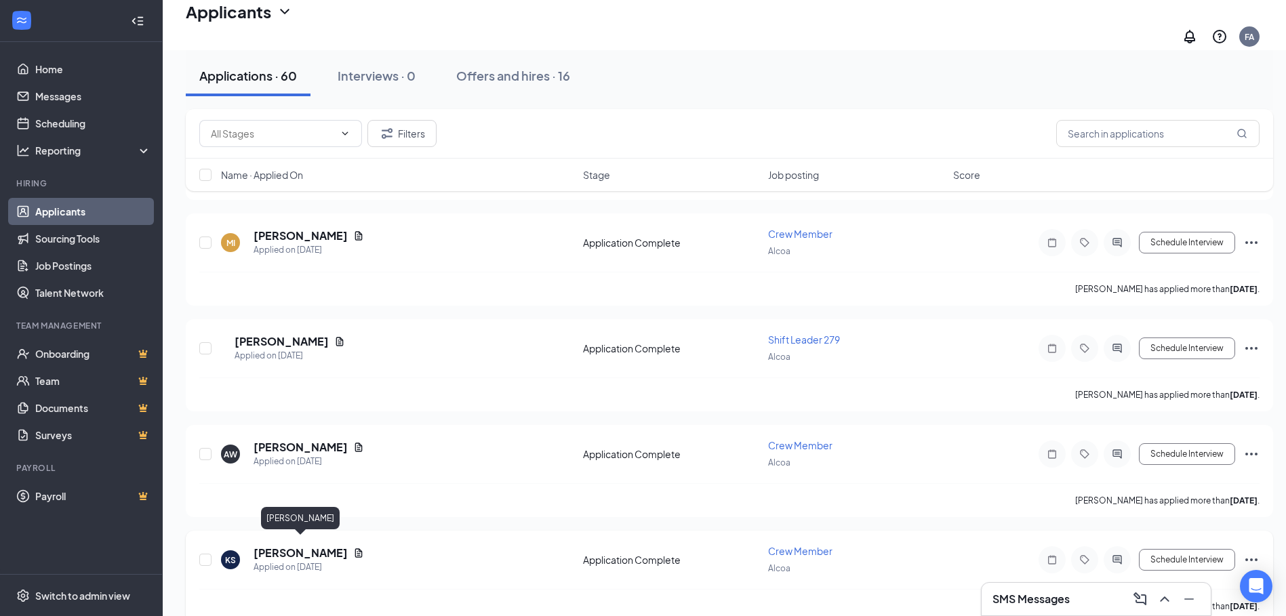
click at [308, 546] on h5 "[PERSON_NAME]" at bounding box center [301, 553] width 94 height 15
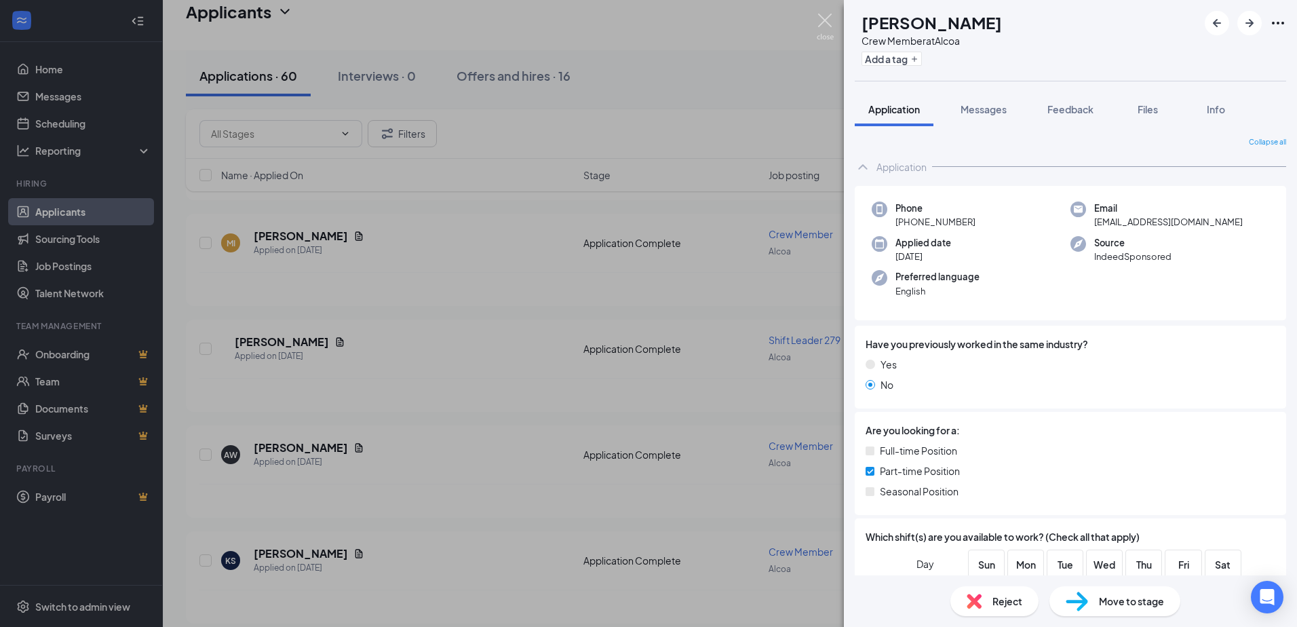
click at [827, 16] on img at bounding box center [824, 27] width 17 height 26
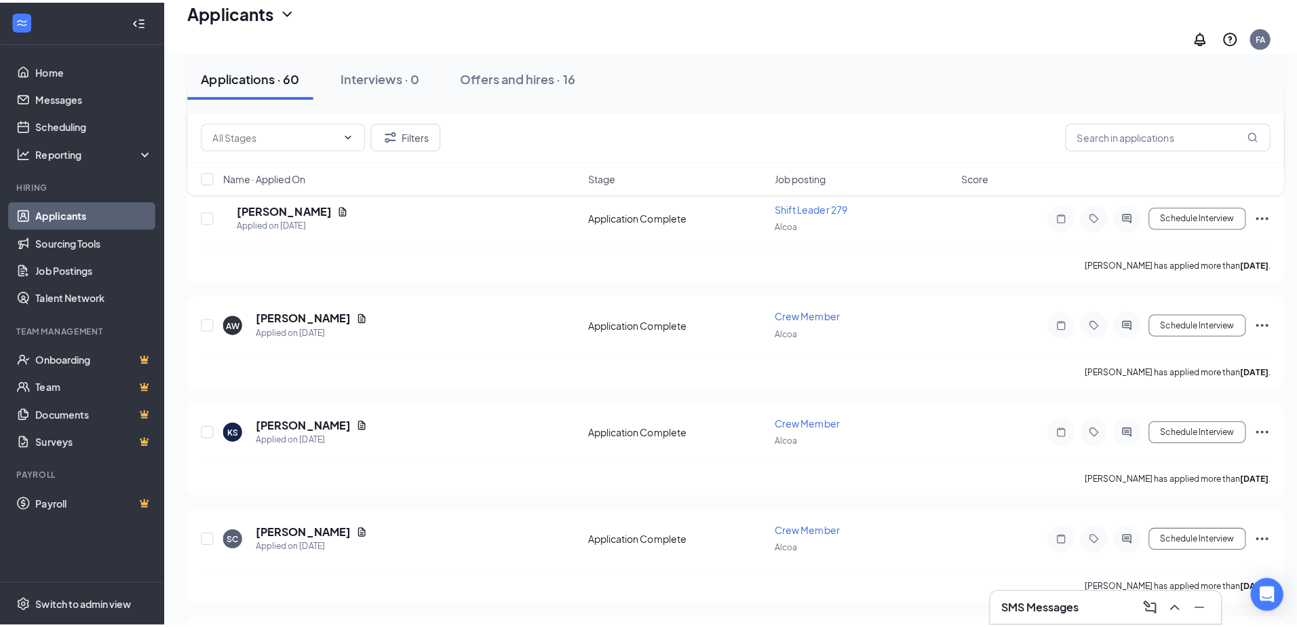
scroll to position [1356, 0]
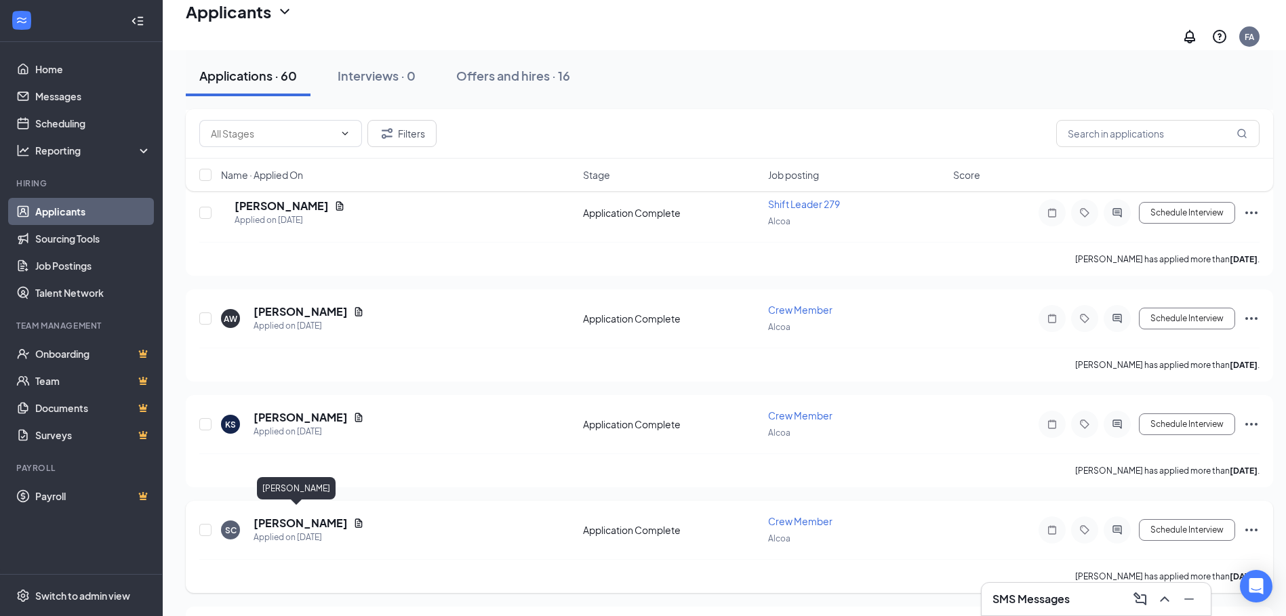
click at [302, 516] on h5 "[PERSON_NAME]" at bounding box center [301, 523] width 94 height 15
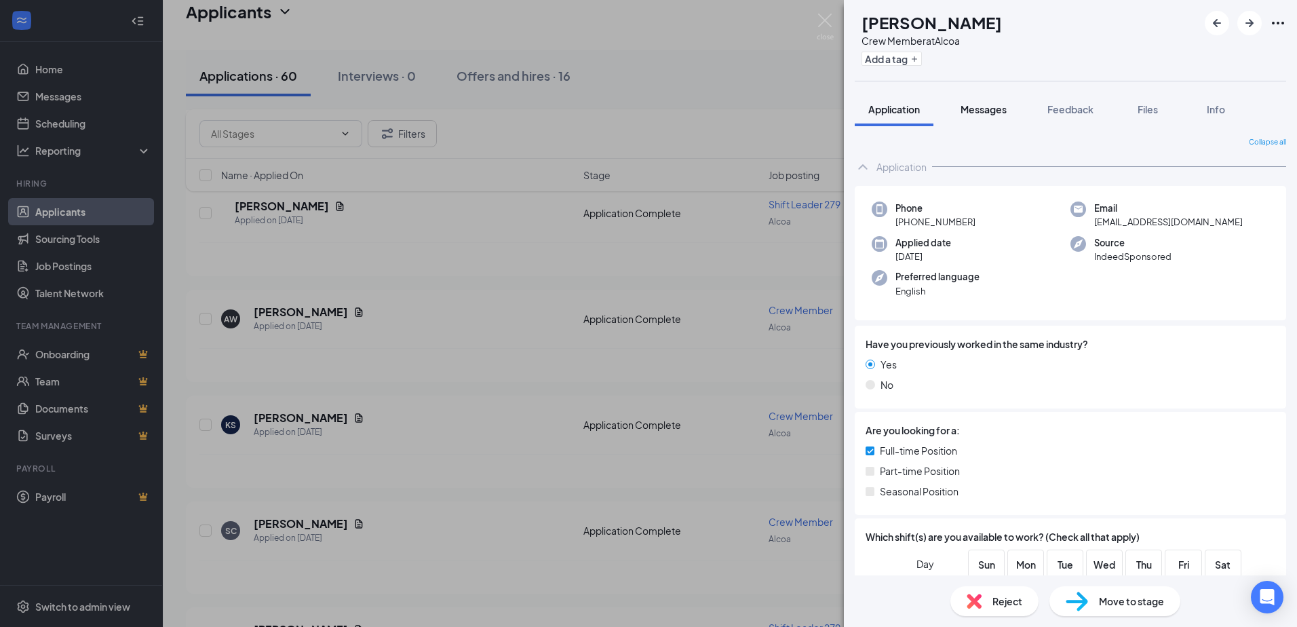
click at [992, 104] on span "Messages" at bounding box center [983, 109] width 46 height 12
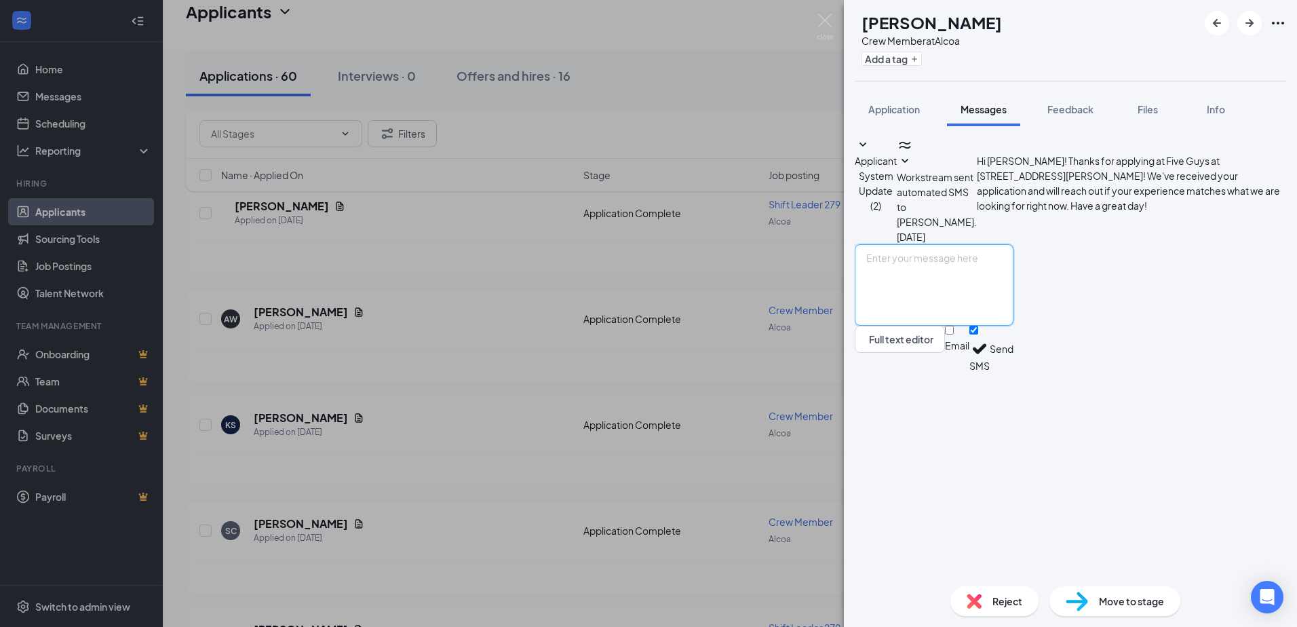
click at [1013, 326] on textarea at bounding box center [933, 284] width 159 height 81
type textarea "Hello [PERSON_NAME]"
drag, startPoint x: 835, startPoint y: 3, endPoint x: 828, endPoint y: 13, distance: 11.7
click at [835, 6] on div "SC [PERSON_NAME] Crew Member at Alcoa Add a tag Application Messages Feedback F…" at bounding box center [648, 313] width 1297 height 627
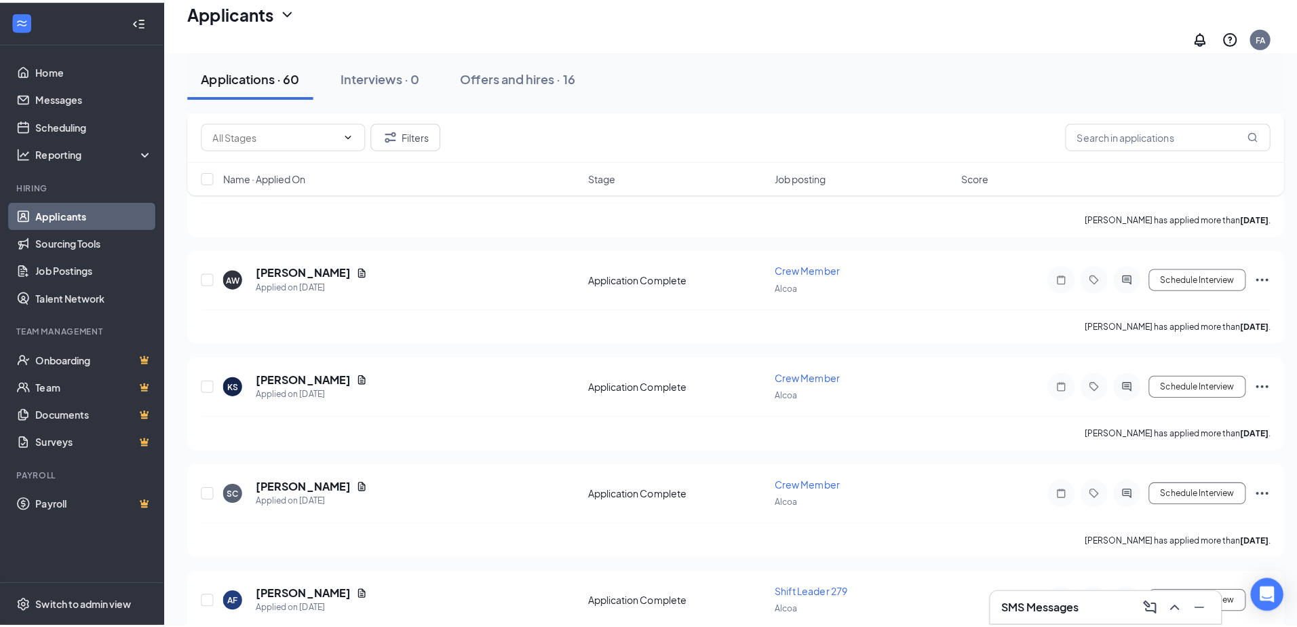
scroll to position [1424, 0]
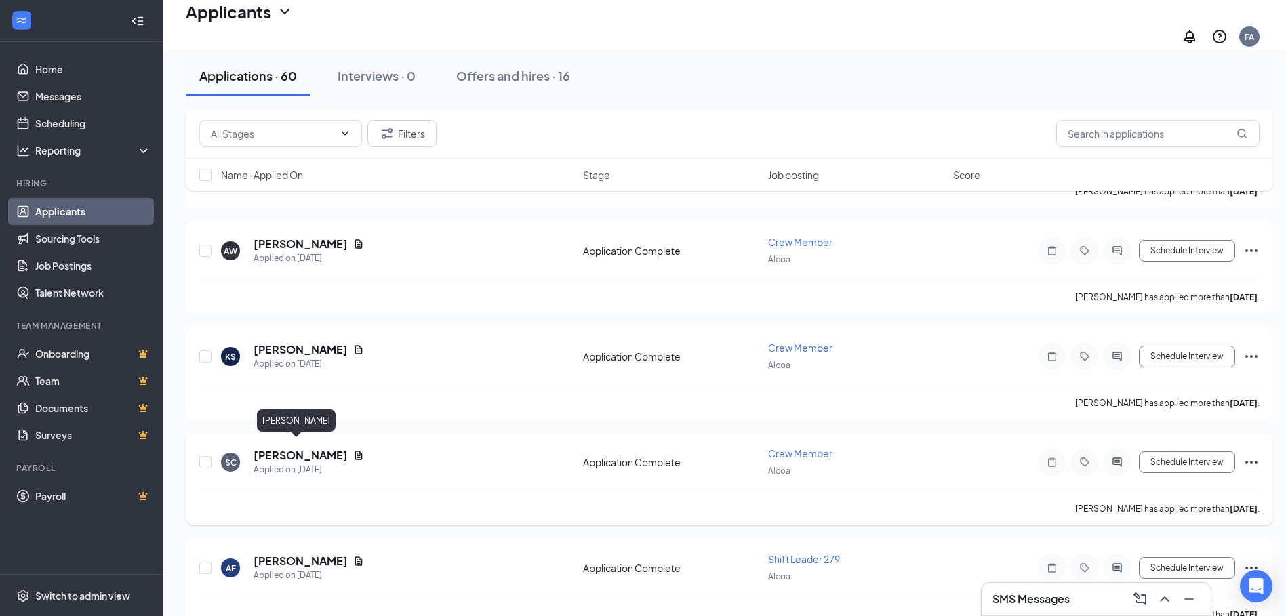
click at [306, 448] on h5 "[PERSON_NAME]" at bounding box center [301, 455] width 94 height 15
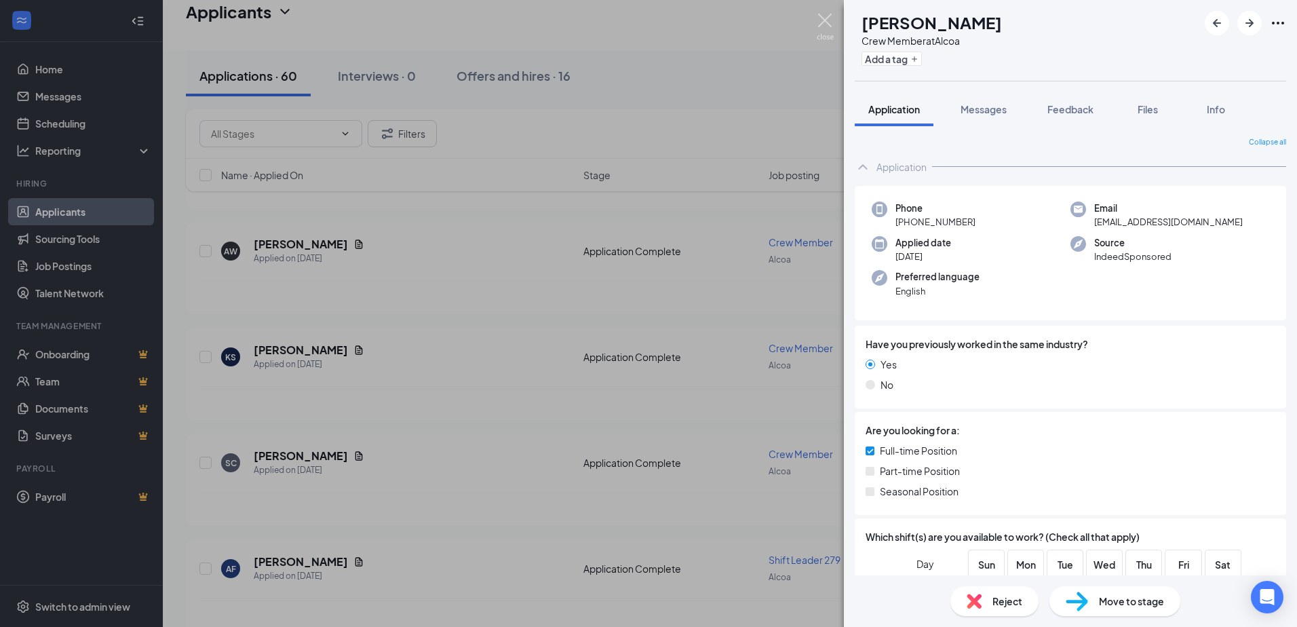
click at [824, 16] on img at bounding box center [824, 27] width 17 height 26
